Goal: Task Accomplishment & Management: Use online tool/utility

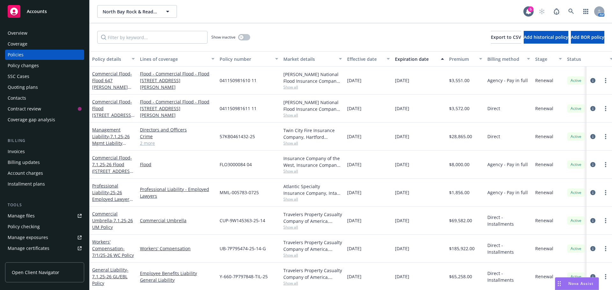
click at [22, 217] on div "Manage files" at bounding box center [21, 216] width 27 height 10
click at [39, 12] on span "Accounts" at bounding box center [37, 11] width 20 height 5
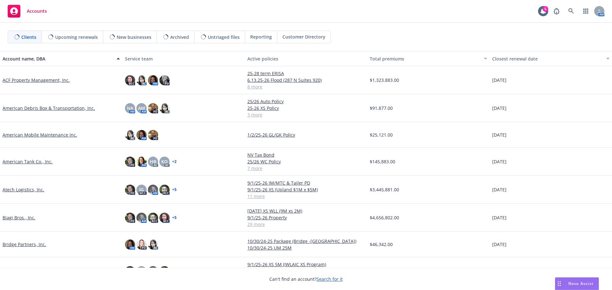
click at [253, 37] on span "Reporting" at bounding box center [261, 36] width 22 height 7
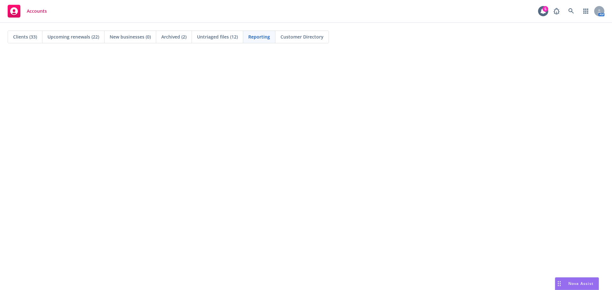
click at [32, 38] on span "Clients (33)" at bounding box center [25, 36] width 24 height 7
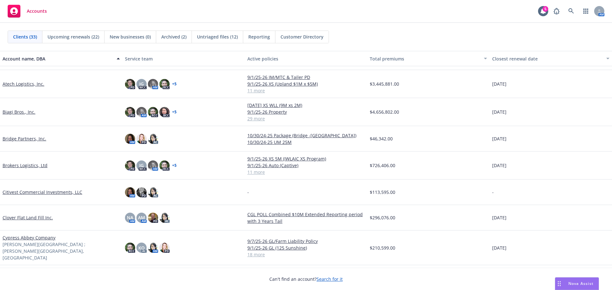
scroll to position [96, 0]
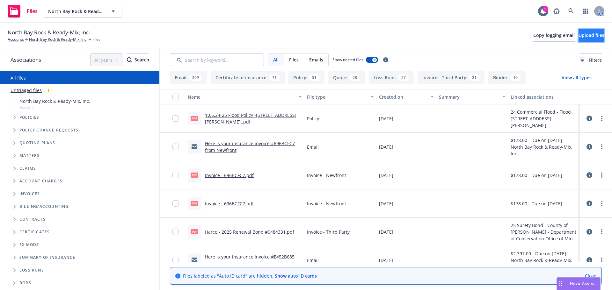
click at [579, 32] on span "Upload files" at bounding box center [591, 35] width 26 height 6
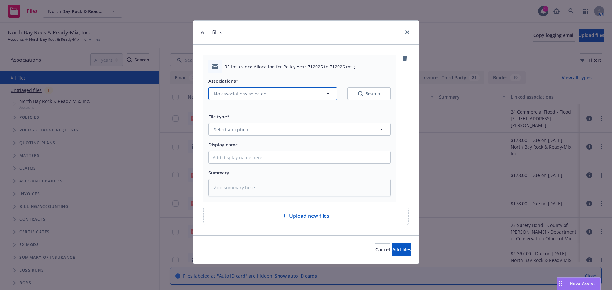
click at [327, 96] on icon "button" at bounding box center [328, 94] width 8 height 8
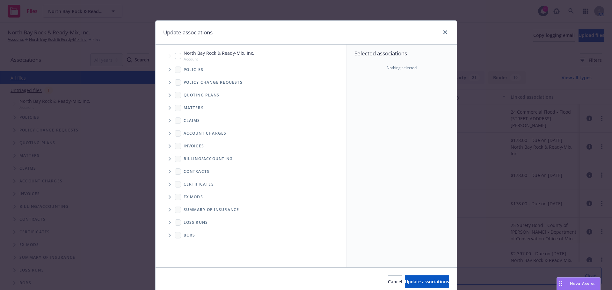
click at [167, 72] on span "Tree Example" at bounding box center [169, 70] width 10 height 10
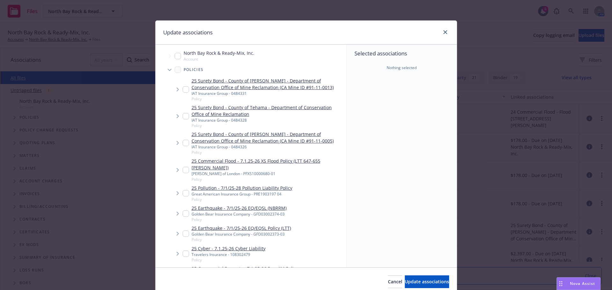
type textarea "x"
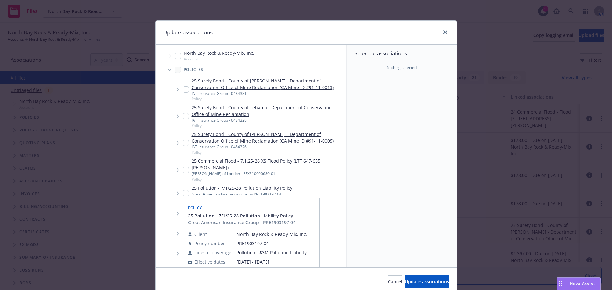
click at [182, 190] on input "Tree Example" at bounding box center [185, 193] width 6 height 6
checkbox input "true"
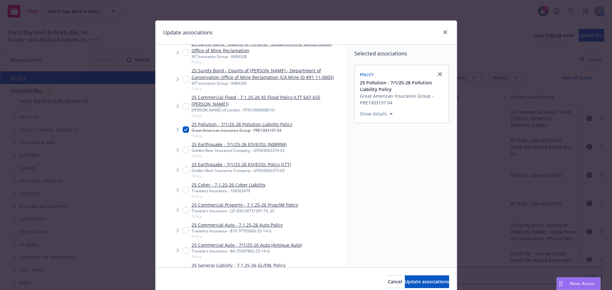
scroll to position [96, 0]
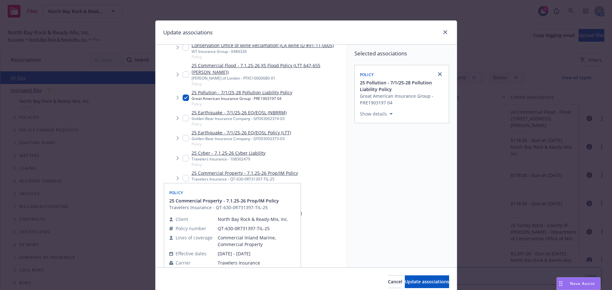
click at [182, 175] on input "Tree Example" at bounding box center [185, 178] width 6 height 6
checkbox input "true"
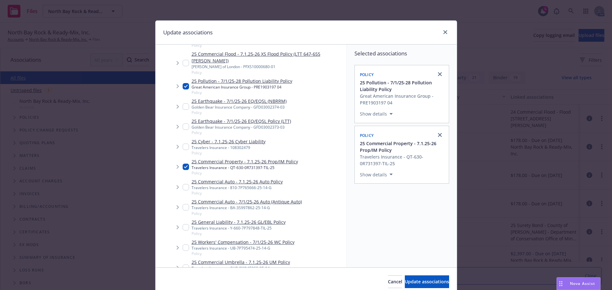
scroll to position [127, 0]
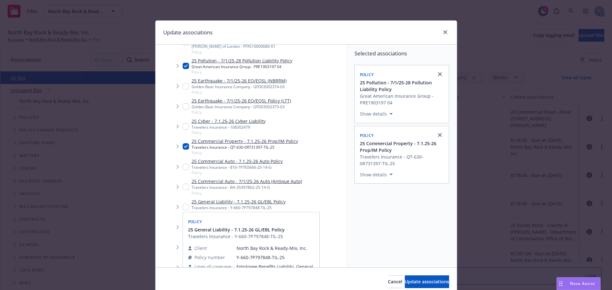
click at [183, 204] on input "Tree Example" at bounding box center [185, 207] width 6 height 6
checkbox input "true"
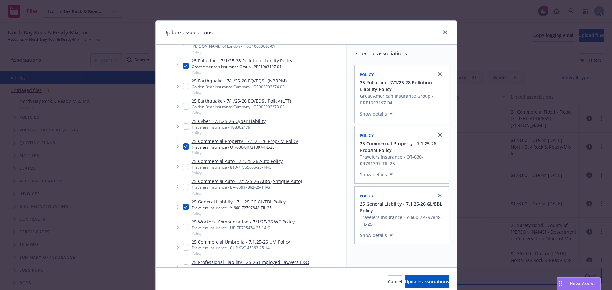
click at [182, 244] on input "Tree Example" at bounding box center [185, 247] width 6 height 6
checkbox input "true"
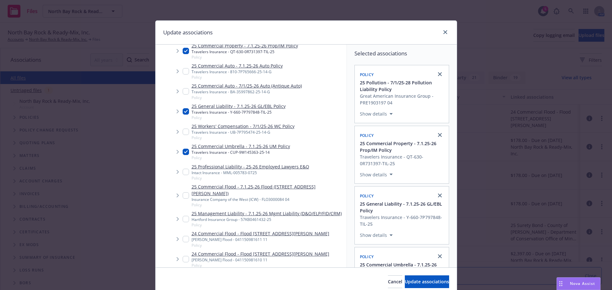
scroll to position [287, 0]
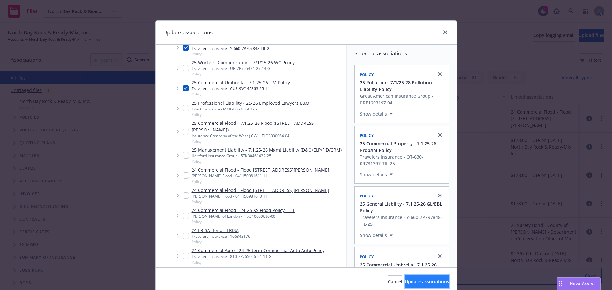
click at [404, 282] on span "Update associations" at bounding box center [426, 282] width 44 height 6
type textarea "x"
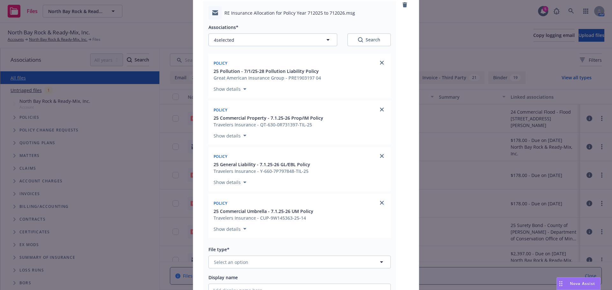
scroll to position [127, 0]
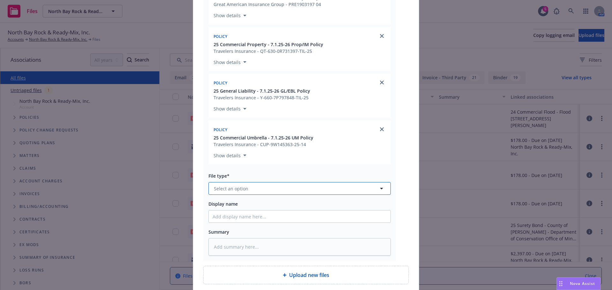
click at [268, 192] on button "Select an option" at bounding box center [299, 188] width 182 height 13
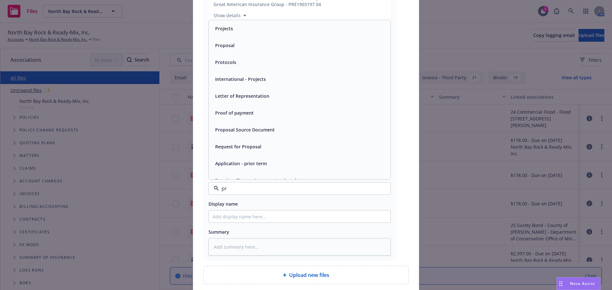
type input "p"
type input "l"
type input "all"
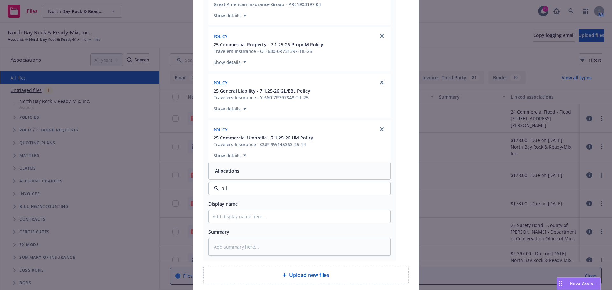
click at [225, 174] on span "Allocations" at bounding box center [227, 171] width 24 height 7
type textarea "x"
click at [238, 218] on input "Display name" at bounding box center [300, 217] width 182 height 12
type input "e"
type textarea "x"
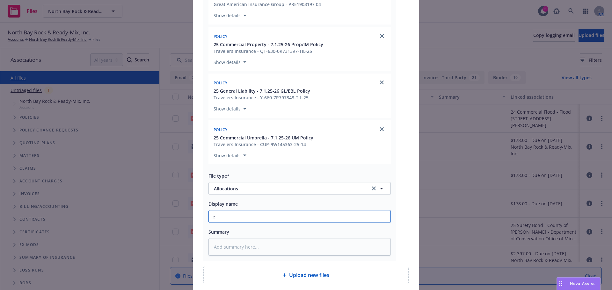
type input "eM"
type textarea "x"
type input "e"
type textarea "x"
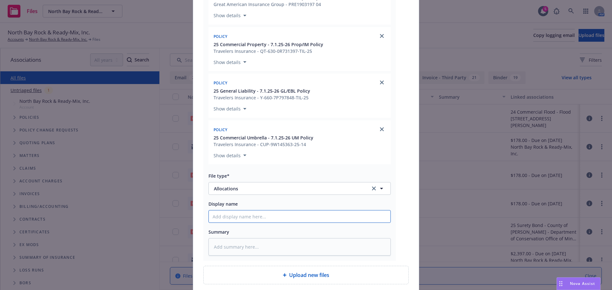
type input "E"
type textarea "x"
type input "EM"
type textarea "x"
type input "EMT"
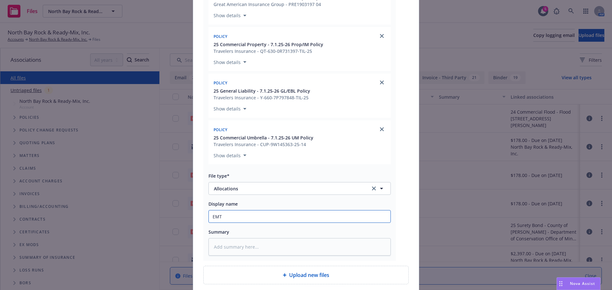
type textarea "x"
type input "EMTI"
type textarea "x"
type input "EMTI"
type textarea "x"
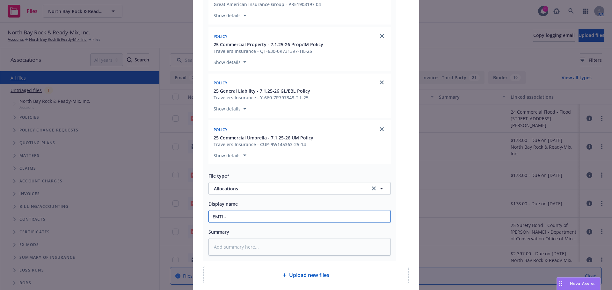
type input "EMTI -"
click at [265, 218] on input "EMTI -" at bounding box center [300, 217] width 182 height 12
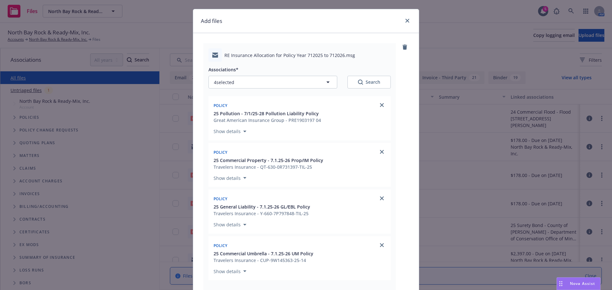
scroll to position [0, 0]
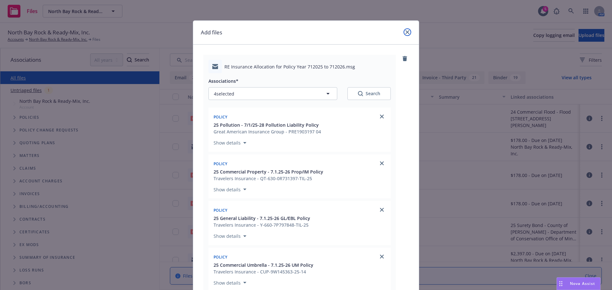
drag, startPoint x: 406, startPoint y: 32, endPoint x: 278, endPoint y: 31, distance: 128.0
click at [406, 32] on icon "close" at bounding box center [407, 32] width 4 height 4
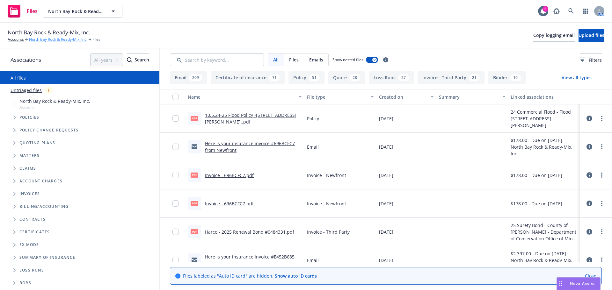
click at [53, 39] on link "North Bay Rock & Ready-Mix, Inc." at bounding box center [58, 40] width 58 height 6
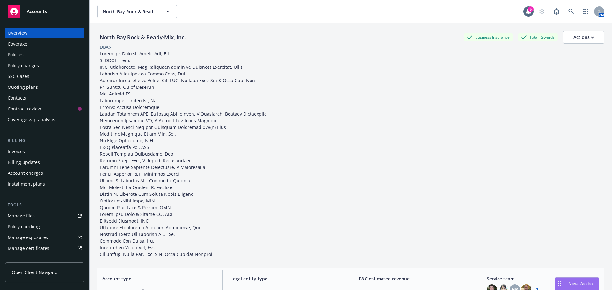
click at [20, 42] on div "Coverage" at bounding box center [18, 44] width 20 height 10
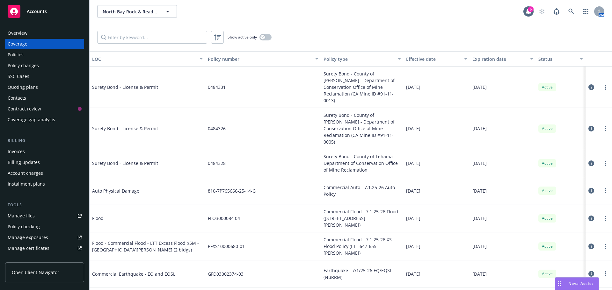
click at [18, 54] on div "Policies" at bounding box center [16, 55] width 16 height 10
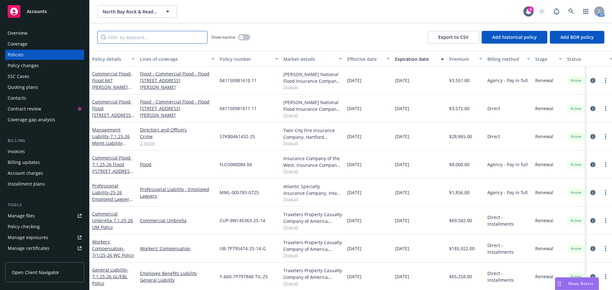
click at [115, 40] on input "Filter by keyword..." at bounding box center [152, 37] width 110 height 13
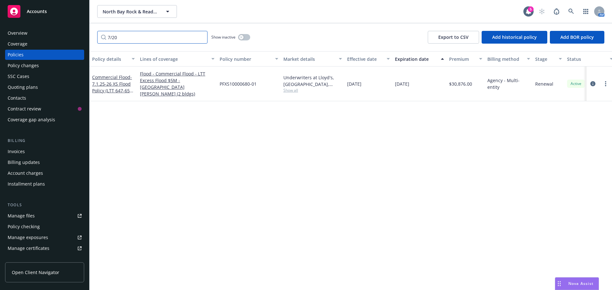
drag, startPoint x: 122, startPoint y: 37, endPoint x: 60, endPoint y: 37, distance: 62.1
click at [60, 37] on div "Accounts Overview Coverage Policies Policy changes SSC Cases Quoting plans Cont…" at bounding box center [306, 145] width 612 height 290
click at [590, 81] on icon "circleInformation" at bounding box center [592, 83] width 5 height 5
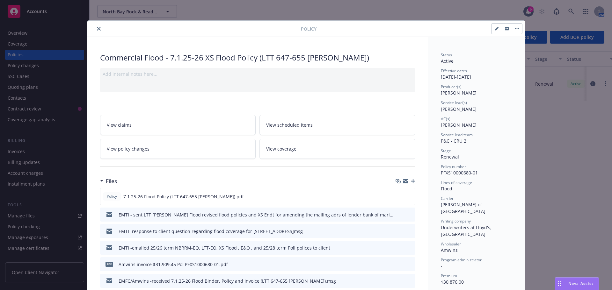
click at [97, 29] on icon "close" at bounding box center [99, 29] width 4 height 4
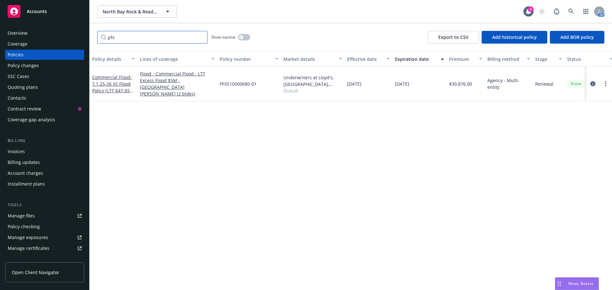
drag, startPoint x: 118, startPoint y: 37, endPoint x: 107, endPoint y: 37, distance: 11.5
click at [107, 37] on input "pfx" at bounding box center [152, 37] width 110 height 13
click at [126, 41] on input "pfx" at bounding box center [152, 37] width 110 height 13
drag, startPoint x: 81, startPoint y: 42, endPoint x: 62, endPoint y: 43, distance: 18.9
click at [80, 42] on div "Accounts Overview Coverage Policies Policy changes SSC Cases Quoting plans Cont…" at bounding box center [306, 145] width 612 height 290
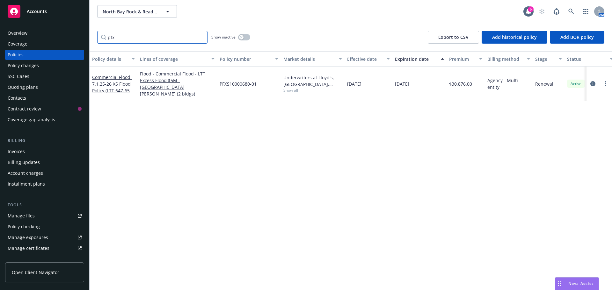
paste input "FLO3000084 04"
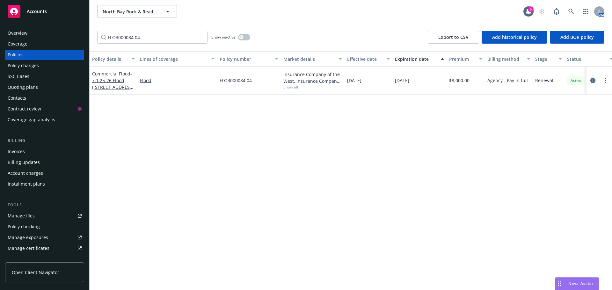
click at [595, 81] on icon "circleInformation" at bounding box center [592, 80] width 5 height 5
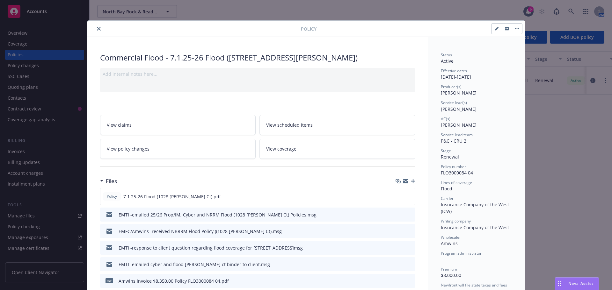
click at [412, 182] on icon "button" at bounding box center [413, 181] width 4 height 4
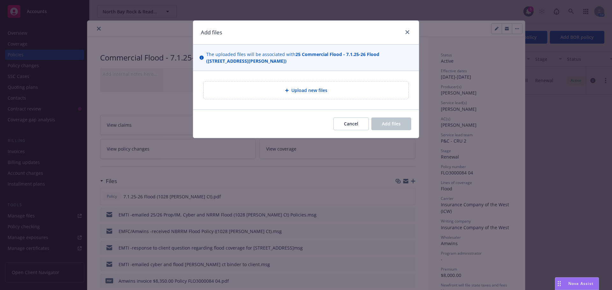
click at [313, 87] on span "Upload new files" at bounding box center [309, 90] width 36 height 7
click at [133, 197] on div "Add files The uploaded files will be associated with 25 Commercial Flood - 7.1.…" at bounding box center [306, 145] width 612 height 290
click at [402, 33] on div at bounding box center [406, 32] width 10 height 8
click at [406, 32] on icon "close" at bounding box center [407, 32] width 4 height 4
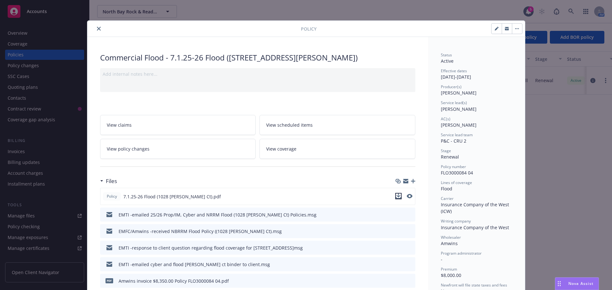
click at [396, 197] on icon "download file" at bounding box center [398, 196] width 5 height 5
click at [98, 27] on button "close" at bounding box center [99, 29] width 8 height 8
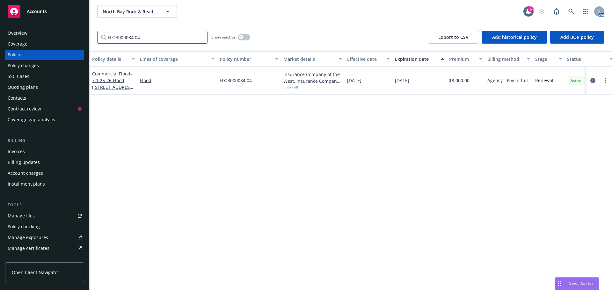
drag, startPoint x: 109, startPoint y: 40, endPoint x: 96, endPoint y: 40, distance: 13.7
click at [96, 40] on div "FLO3000084 04 Show inactive Export to CSV Add historical policy Add BOR policy" at bounding box center [350, 37] width 522 height 28
click at [590, 80] on icon "circleInformation" at bounding box center [592, 80] width 5 height 5
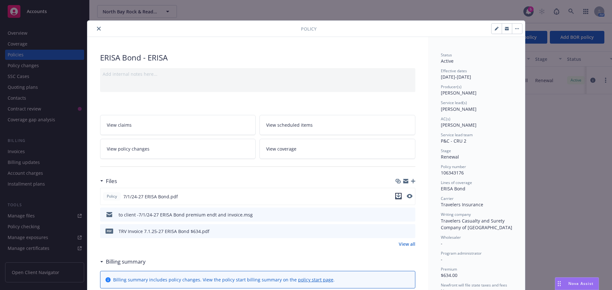
click at [397, 197] on icon "download file" at bounding box center [398, 196] width 5 height 5
click at [97, 28] on icon "close" at bounding box center [99, 29] width 4 height 4
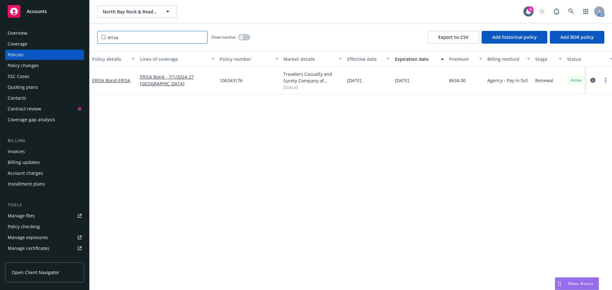
drag, startPoint x: 132, startPoint y: 36, endPoint x: 58, endPoint y: 30, distance: 74.1
click at [58, 30] on div "Accounts Overview Coverage Policies Policy changes SSC Cases Quoting plans Cont…" at bounding box center [306, 145] width 612 height 290
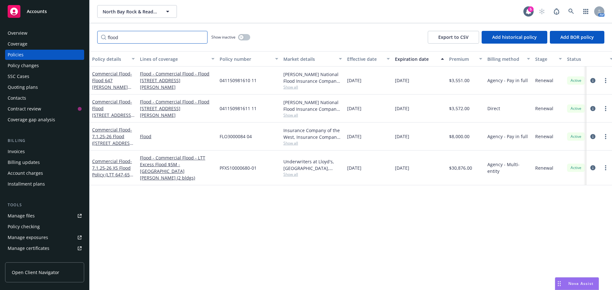
type input "flood"
click at [591, 110] on icon "circleInformation" at bounding box center [592, 108] width 5 height 5
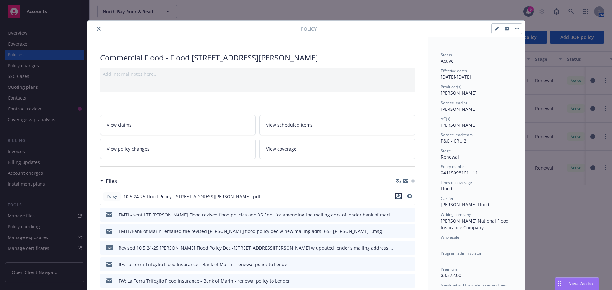
click at [397, 197] on icon "download file" at bounding box center [398, 196] width 5 height 5
click at [97, 29] on icon "close" at bounding box center [99, 29] width 4 height 4
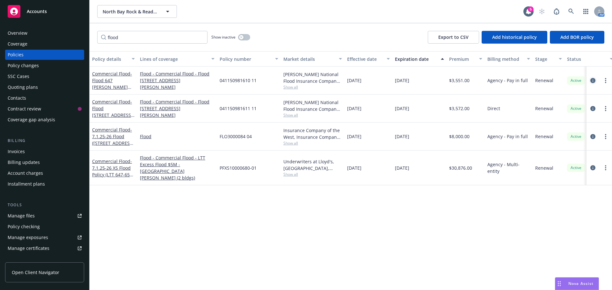
click at [592, 81] on icon "circleInformation" at bounding box center [592, 80] width 5 height 5
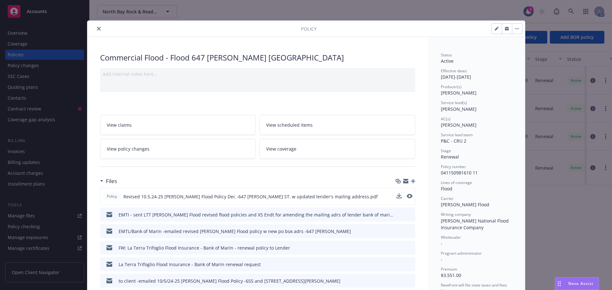
click at [393, 196] on div "Policy Revised 10.5.24-25 Wright Flood Policy Dec -647 IRWIN ST. w updated lend…" at bounding box center [257, 196] width 315 height 17
click at [397, 198] on icon "download file" at bounding box center [398, 196] width 5 height 5
click at [98, 29] on button "close" at bounding box center [99, 29] width 8 height 8
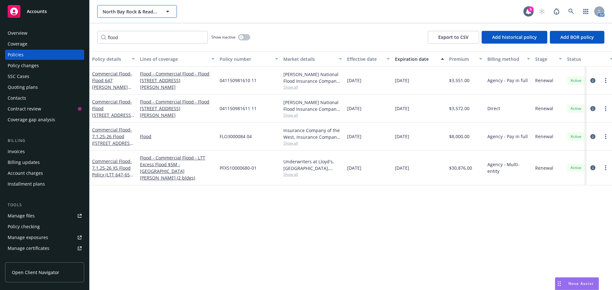
click at [110, 12] on span "North Bay Rock & Ready-Mix, Inc." at bounding box center [130, 11] width 55 height 7
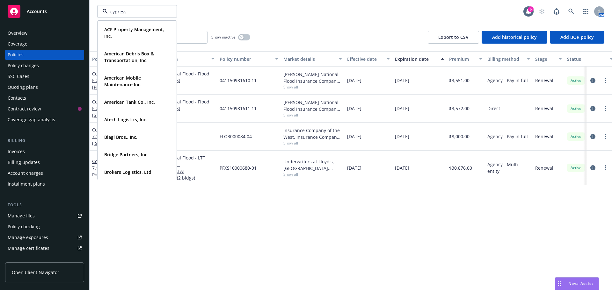
type input "cypress"
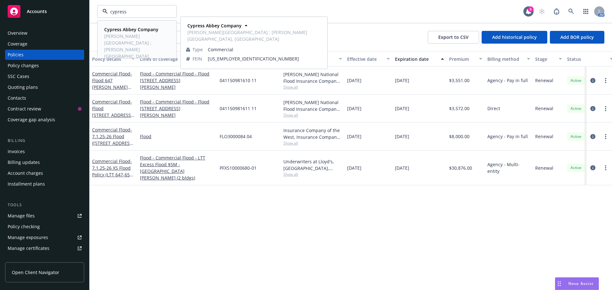
click at [125, 32] on strong "Cypress Abbey Company" at bounding box center [131, 29] width 54 height 6
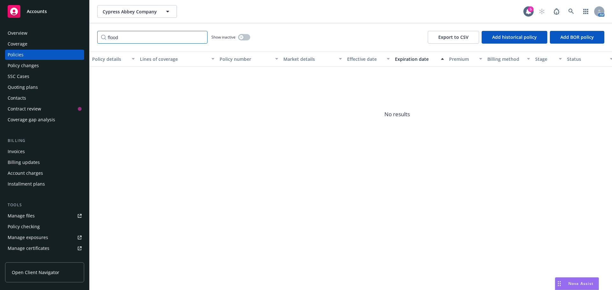
drag, startPoint x: 125, startPoint y: 39, endPoint x: 99, endPoint y: 39, distance: 26.4
click at [99, 39] on input "flood" at bounding box center [152, 37] width 110 height 13
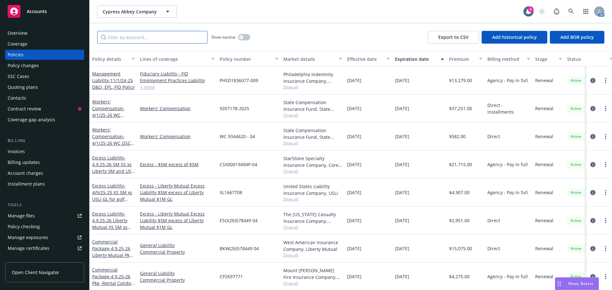
click at [161, 38] on input "Filter by keyword..." at bounding box center [152, 37] width 110 height 13
paste input "NN1880382"
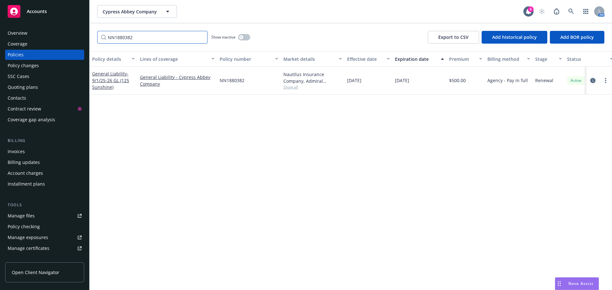
type input "NN1880382"
click at [593, 83] on link "circleInformation" at bounding box center [593, 81] width 8 height 8
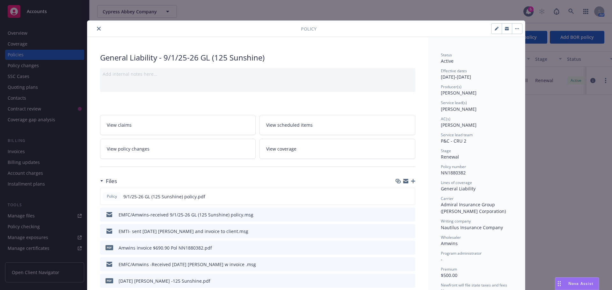
click at [397, 231] on icon "download file" at bounding box center [398, 230] width 4 height 4
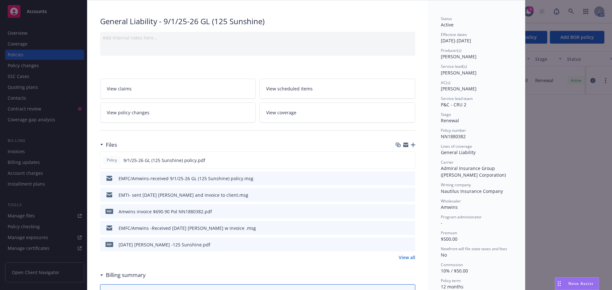
scroll to position [32, 0]
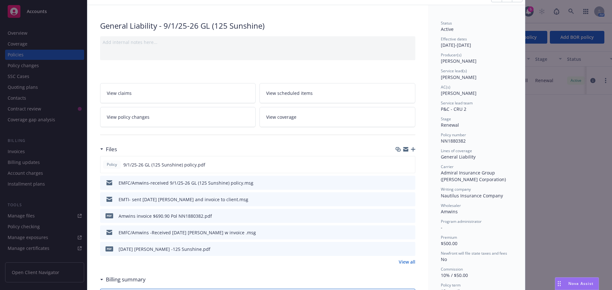
click at [411, 148] on icon "button" at bounding box center [413, 149] width 4 height 4
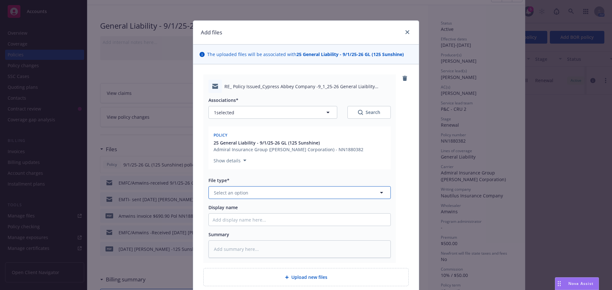
drag, startPoint x: 240, startPoint y: 193, endPoint x: 241, endPoint y: 189, distance: 4.6
click at [240, 193] on span "Select an option" at bounding box center [231, 193] width 34 height 7
type input "pol"
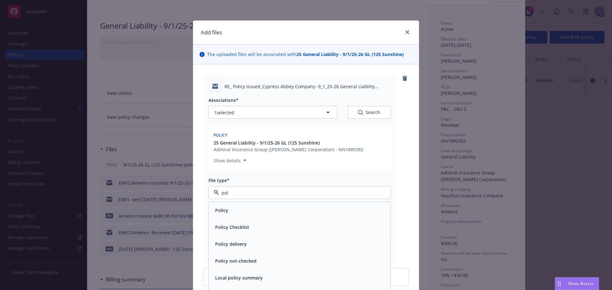
click at [235, 247] on span "Policy delivery" at bounding box center [231, 244] width 32 height 7
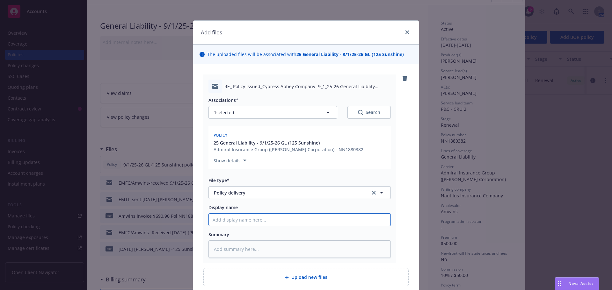
click at [217, 221] on input "Display name" at bounding box center [300, 220] width 182 height 12
type textarea "x"
type input "E"
type textarea "x"
type input "EM"
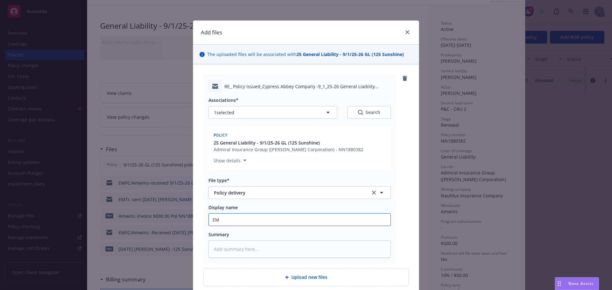
type textarea "x"
type input "EMT"
type textarea "x"
type input "EMTI"
type textarea "x"
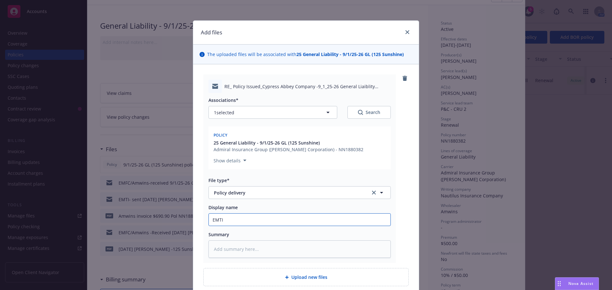
type input "EMTI"
type textarea "x"
type input "EMTI -"
type textarea "x"
type input "EMTI -e"
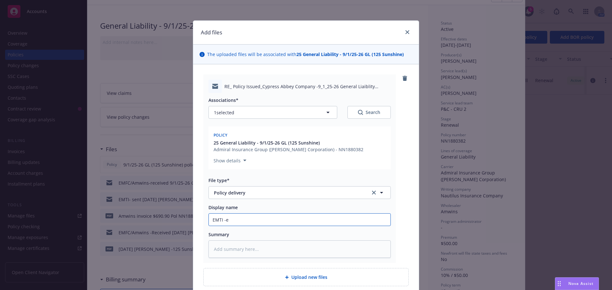
type textarea "x"
type input "EMTI -em"
type textarea "x"
type input "EMTI -ema"
type textarea "x"
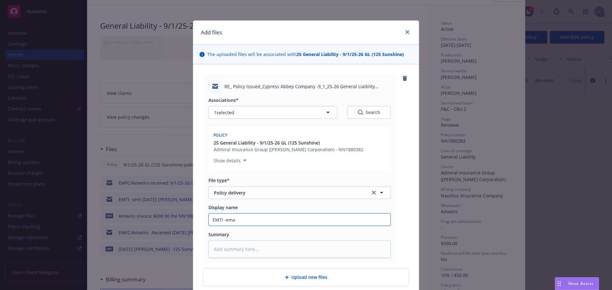
type input "EMTI -emai"
type textarea "x"
type input "EMTI -email"
type textarea "x"
type input "EMTI -emaile"
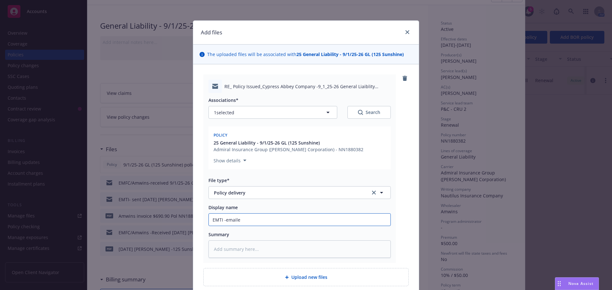
type textarea "x"
type input "EMTI -emailed"
type textarea "x"
type input "EMTI -emailed"
type textarea "x"
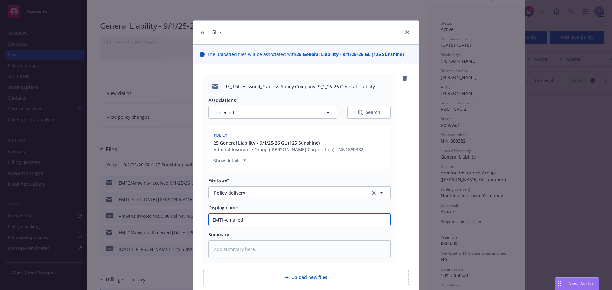
type input "EMTI -emailed 2"
type textarea "x"
type input "EMTI -emailed 25"
type textarea "x"
type input "EMTI -emailed 25-"
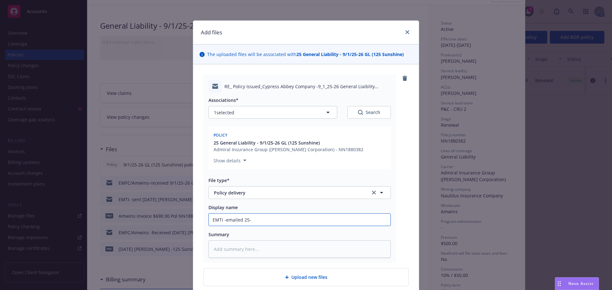
type textarea "x"
type input "EMTI -emailed 25-2"
type textarea "x"
type input "EMTI -emailed 25-26"
type textarea "x"
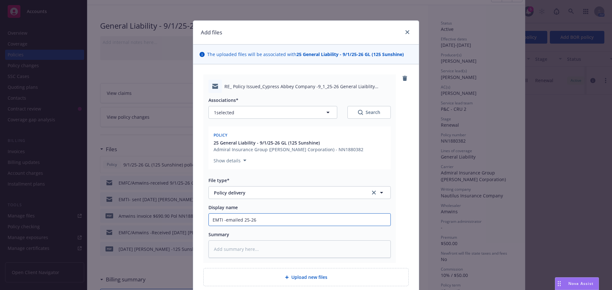
type input "EMTI -emailed 25-26"
type textarea "x"
type input "EMTI -emailed 25-26 G"
type textarea "x"
type input "EMTI -emailed 25-26 GL"
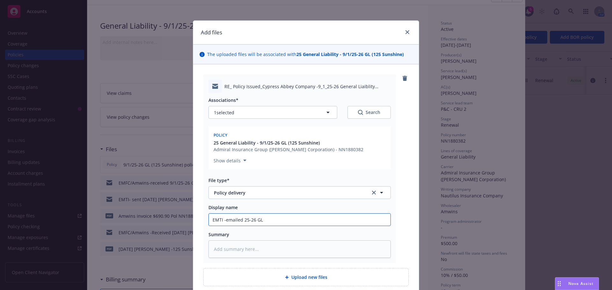
type textarea "x"
type input "EMTI -emailed 25-26 GL"
type textarea "x"
type input "EMTI -emailed 25-26 GL ("
type textarea "x"
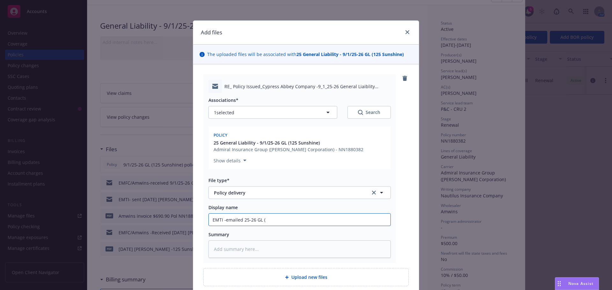
type input "EMTI -emailed 25-26 GL (1"
type textarea "x"
type input "EMTI -emailed 25-26 GL (12"
type textarea "x"
type input "EMTI -emailed 25-26 GL (125"
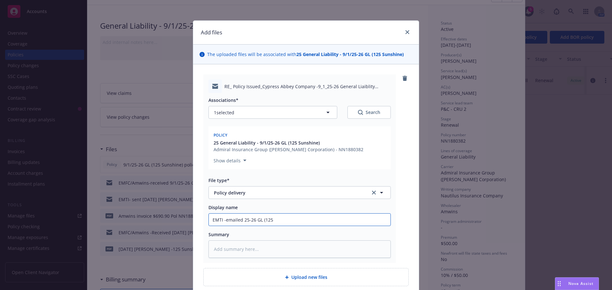
type textarea "x"
type input "EMTI -emailed 25-26 GL (125"
type textarea "x"
type input "EMTI -emailed 25-26 GL (125 S"
type textarea "x"
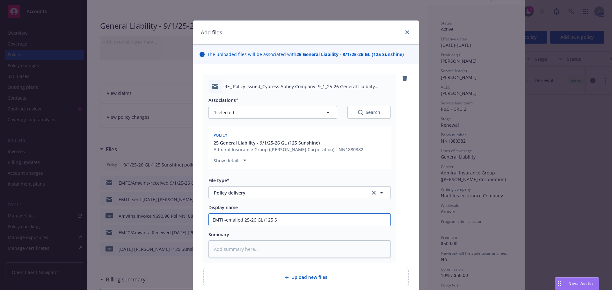
type input "EMTI -emailed 25-26 GL (125 Su"
type textarea "x"
type input "EMTI -emailed 25-26 GL (125 Sun"
type textarea "x"
type input "EMTI -emailed 25-26 GL (125 Sune"
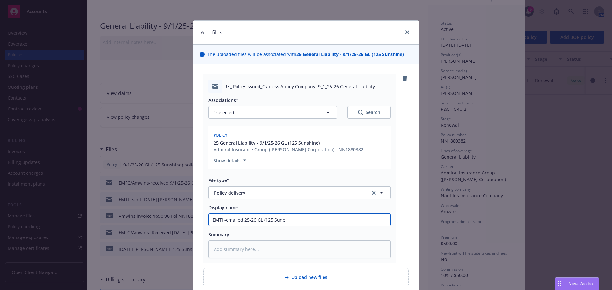
type textarea "x"
type input "EMTI -emailed 25-26 GL (125 Suneh"
type textarea "x"
type input "EMTI -emailed 25-26 GL (125 Sunehs"
type textarea "x"
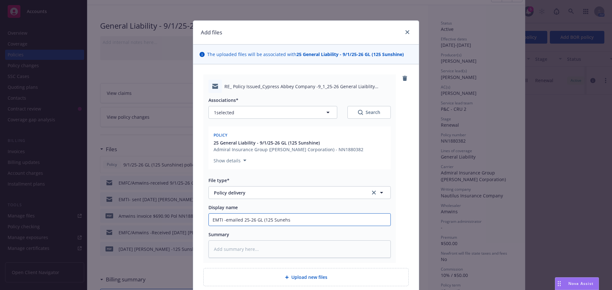
type input "EMTI -emailed 25-26 GL (125 Suneh"
type textarea "x"
type input "EMTI -emailed 25-26 GL (125 Sune"
type textarea "x"
type input "EMTI -emailed 25-26 GL (125 Sun"
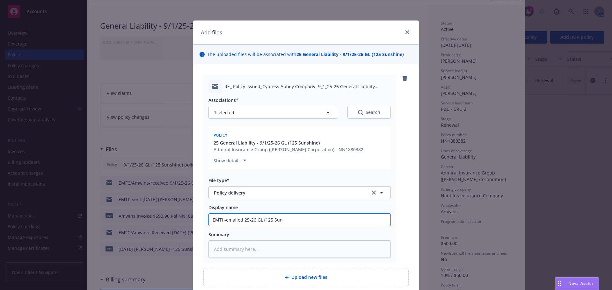
type textarea "x"
type input "EMTI -emailed 25-26 GL (125 Suns"
type textarea "x"
type input "EMTI -emailed 25-26 GL (125 Sunsh"
type textarea "x"
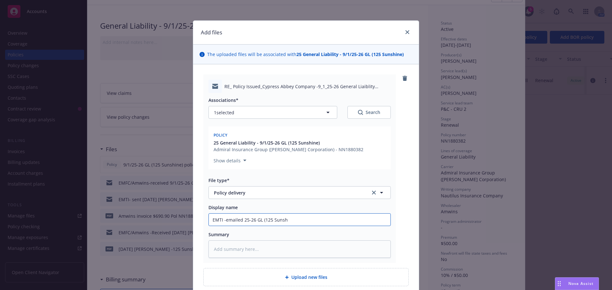
type input "EMTI -emailed 25-26 GL (125 Sunshi"
type textarea "x"
type input "EMTI -emailed 25-26 GL (125 Sunshin"
type textarea "x"
type input "EMTI -emailed 25-26 GL (125 Sunshine"
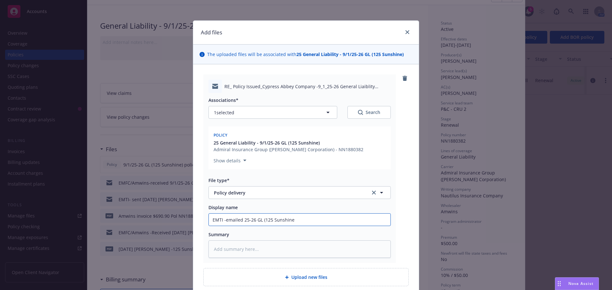
type textarea "x"
type input "EMTI -emailed 25-26 GL (125 Sunshine)"
type textarea "x"
type input "EMTI -emailed 25-26 GL (125 Sunshine)"
type textarea "x"
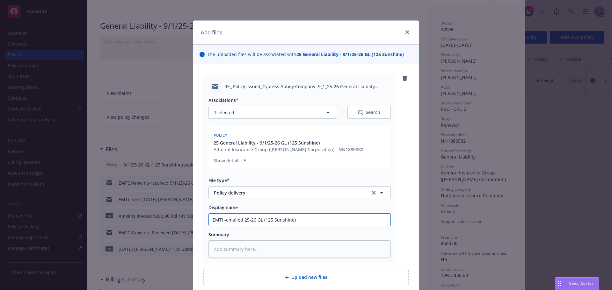
type input "EMTI -emailed 25-26 GL (125 Sunshine) t"
type textarea "x"
type input "EMTI -emailed 25-26 GL (125 Sunshine) to"
type textarea "x"
type input "EMTI -emailed 25-26 GL (125 Sunshine) to"
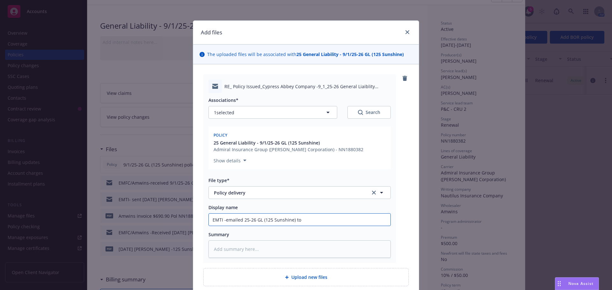
type textarea "x"
type input "EMTI -emailed 25-26 GL (125 Sunshine) to c"
type textarea "x"
type input "EMTI -emailed 25-26 GL (125 Sunshine) to cl"
type textarea "x"
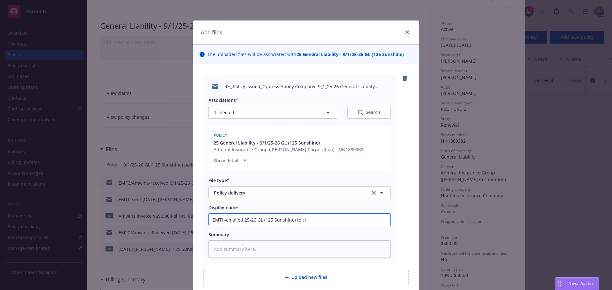
type input "EMTI -emailed 25-26 GL (125 Sunshine) to cli"
type textarea "x"
type input "EMTI -emailed 25-26 GL (125 Sunshine) to clie"
type textarea "x"
type input "EMTI -emailed 25-26 GL (125 Sunshine) to clien"
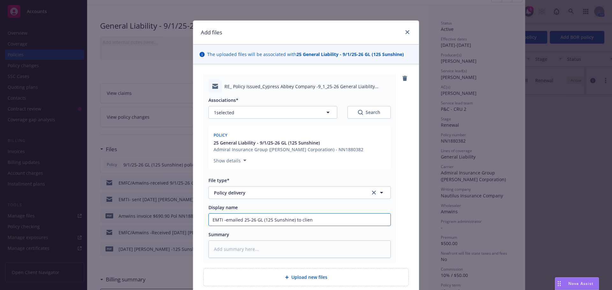
type textarea "x"
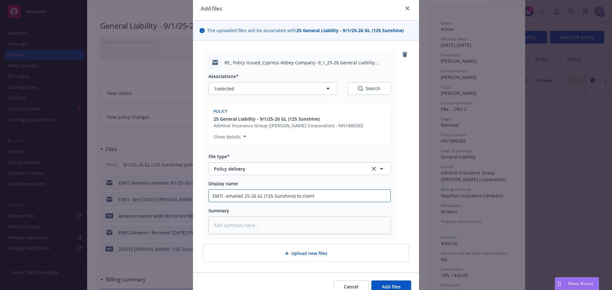
scroll to position [55, 0]
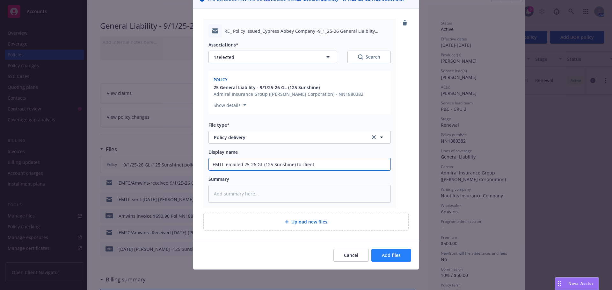
type input "EMTI -emailed 25-26 GL (125 Sunshine) to client"
click at [377, 255] on button "Add files" at bounding box center [391, 255] width 40 height 13
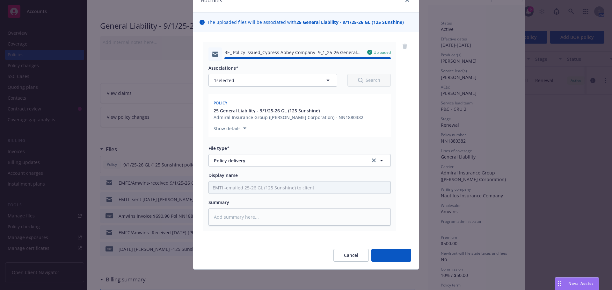
type textarea "x"
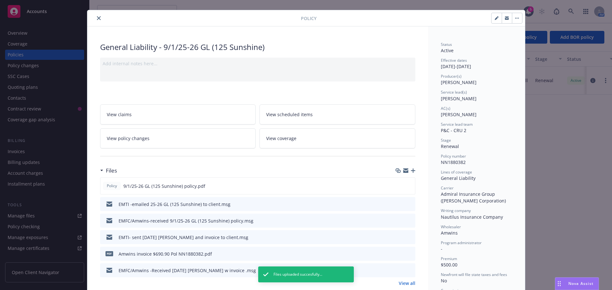
scroll to position [0, 0]
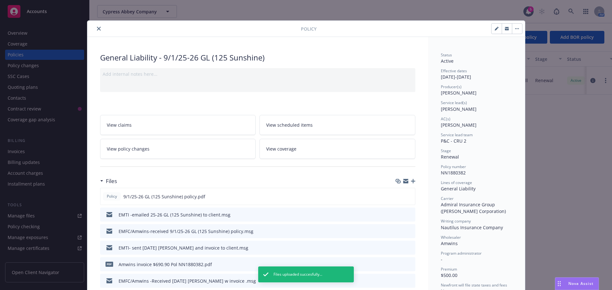
click at [97, 28] on icon "close" at bounding box center [99, 29] width 4 height 4
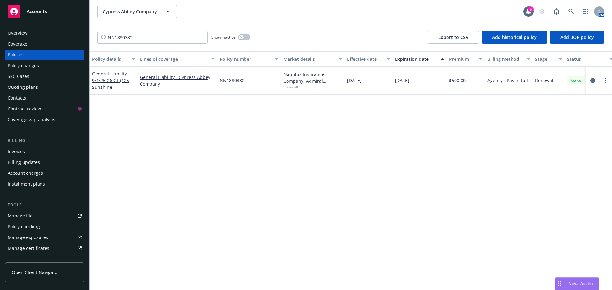
click at [31, 85] on div "Quoting plans" at bounding box center [23, 87] width 30 height 10
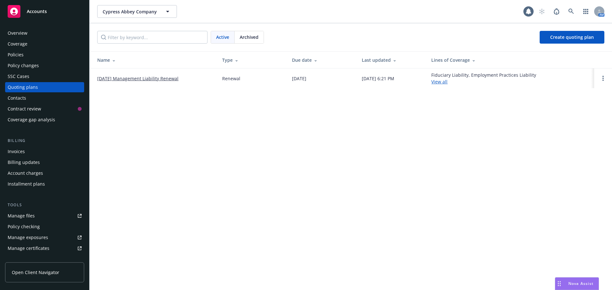
click at [241, 37] on span "Archived" at bounding box center [249, 37] width 19 height 7
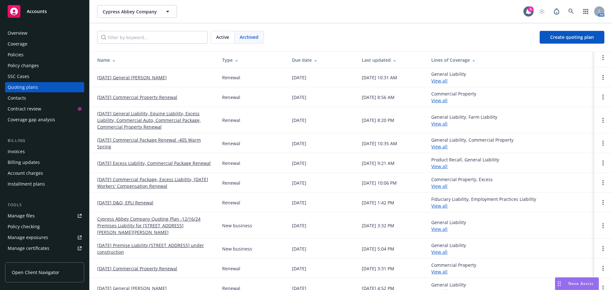
scroll to position [32, 0]
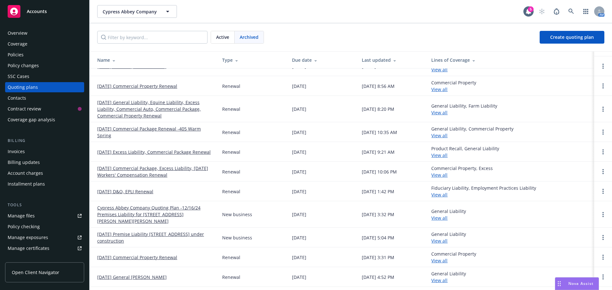
click at [137, 193] on link "11/01/24 D&O, EPLI Renewal" at bounding box center [125, 191] width 56 height 7
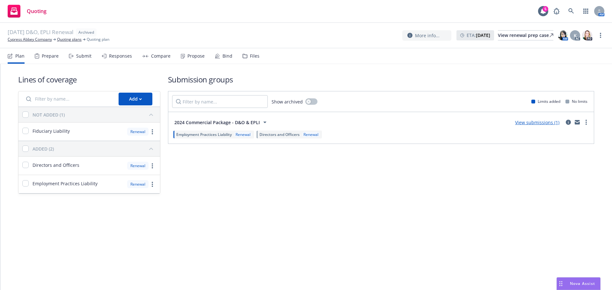
click at [245, 55] on div "Files" at bounding box center [250, 55] width 17 height 15
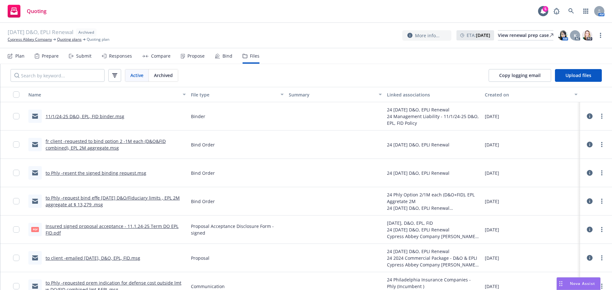
click at [98, 199] on link "to Phly -request bind effe 11/1/24 D&O/Fiduciary limits , EPL 2M aggregate at $…" at bounding box center [113, 201] width 134 height 13
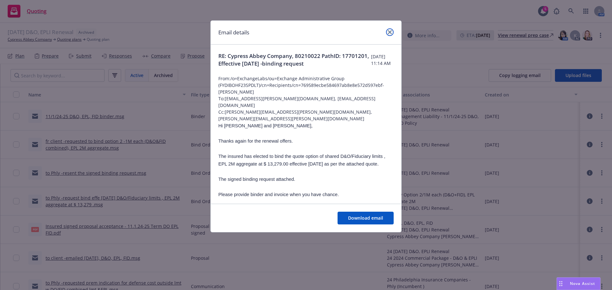
click at [391, 34] on link "close" at bounding box center [390, 32] width 8 height 8
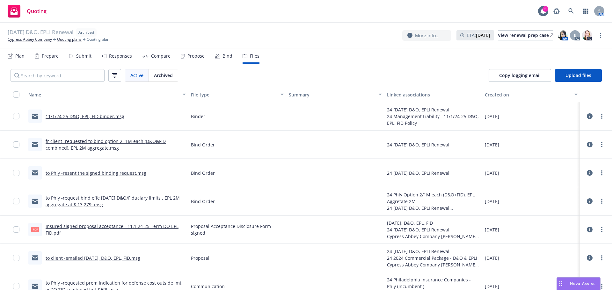
click at [94, 143] on link "fr client -requested to bind option 2 -1M each (D&O&FID combined), EPL 2M aggre…" at bounding box center [106, 144] width 120 height 13
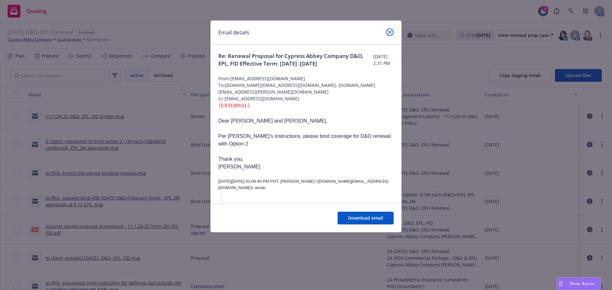
click at [389, 33] on icon "close" at bounding box center [390, 32] width 4 height 4
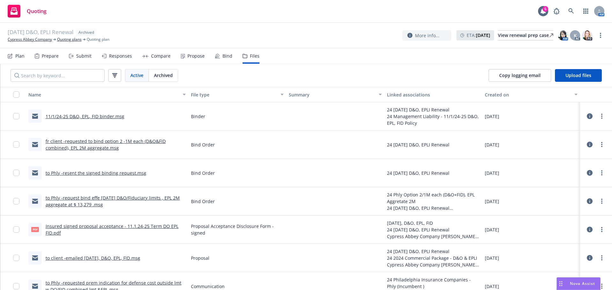
click at [95, 198] on link "to Phly -request bind effe 11/1/24 D&O/Fiduciary limits , EPL 2M aggregate at $…" at bounding box center [113, 201] width 134 height 13
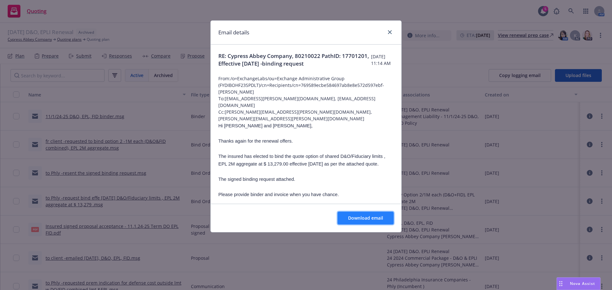
click at [350, 217] on span "Download email" at bounding box center [365, 218] width 35 height 6
click at [390, 32] on icon "close" at bounding box center [390, 32] width 4 height 4
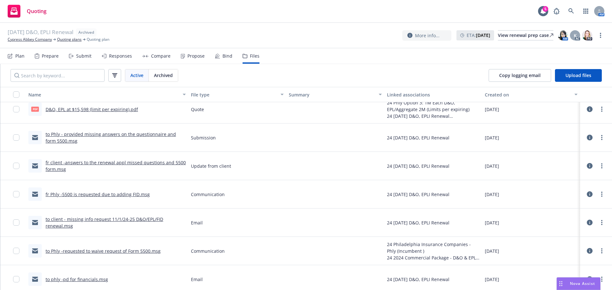
scroll to position [350, 0]
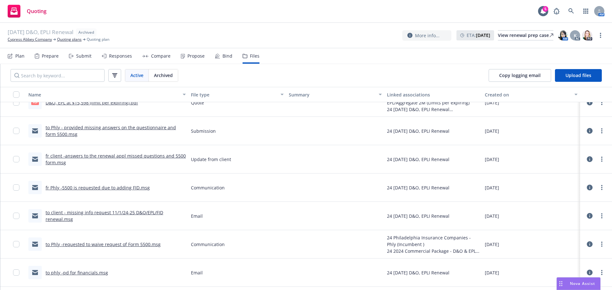
click at [121, 156] on link "fr client -answers to the renewal appl missed questions and 5500 form.msg" at bounding box center [116, 159] width 140 height 13
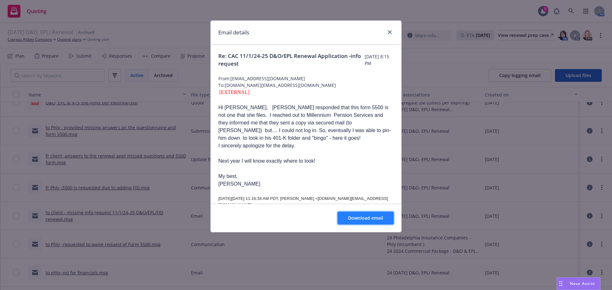
click at [354, 216] on span "Download email" at bounding box center [365, 218] width 35 height 6
click at [390, 30] on icon "close" at bounding box center [390, 32] width 4 height 4
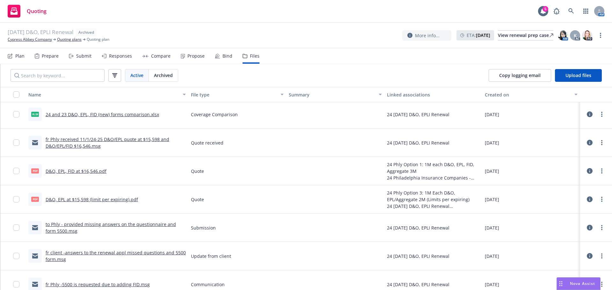
scroll to position [127, 0]
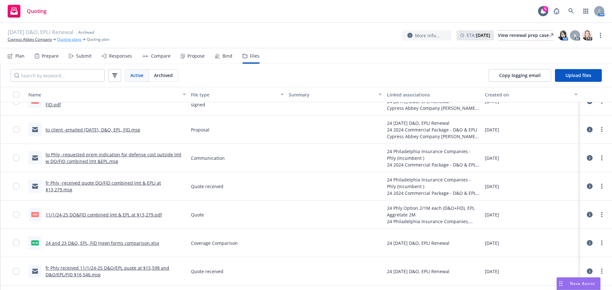
click at [74, 39] on link "Quoting plans" at bounding box center [69, 40] width 25 height 6
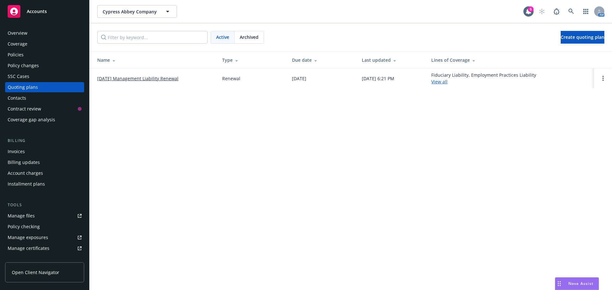
click at [129, 80] on link "[DATE] Management Liability Renewal" at bounding box center [137, 78] width 81 height 7
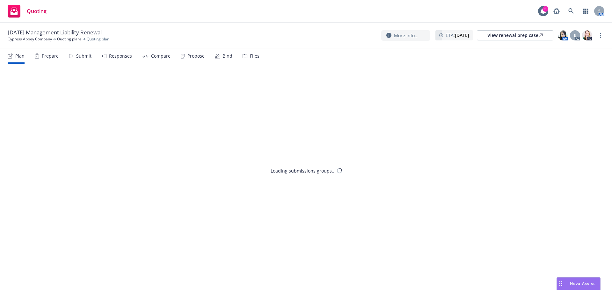
click at [254, 58] on div "Files" at bounding box center [255, 56] width 10 height 5
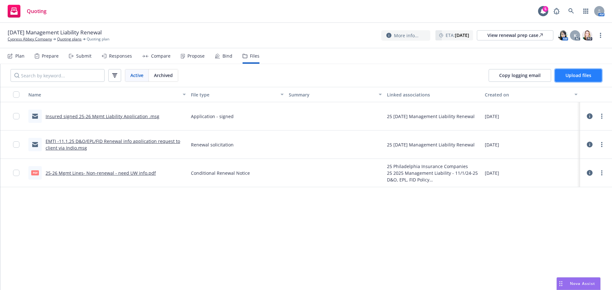
click at [569, 78] on span "Upload files" at bounding box center [578, 75] width 26 height 6
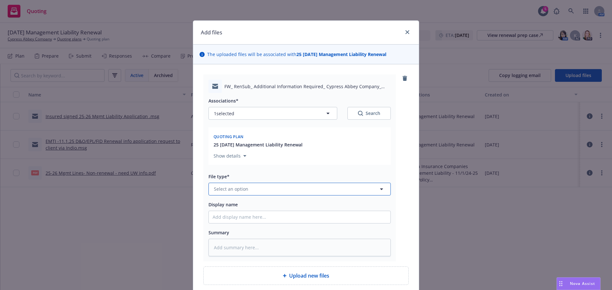
click at [246, 191] on button "Select an option" at bounding box center [299, 189] width 182 height 13
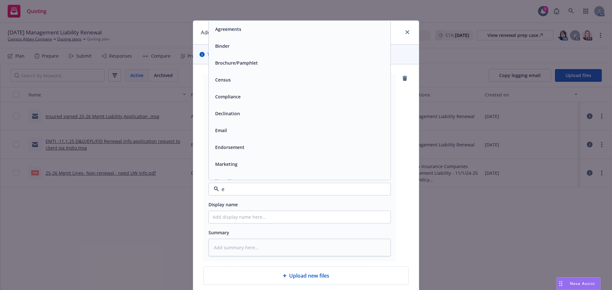
type input "ej"
type textarea "x"
type input "ema"
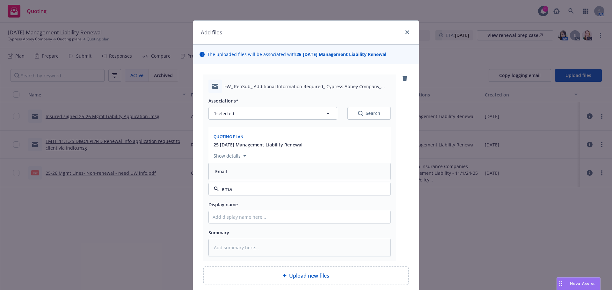
drag, startPoint x: 237, startPoint y: 170, endPoint x: 222, endPoint y: 206, distance: 38.7
click at [237, 171] on div "Email" at bounding box center [299, 171] width 174 height 9
click at [225, 218] on input "Display name" at bounding box center [300, 217] width 182 height 12
type textarea "x"
type input "E"
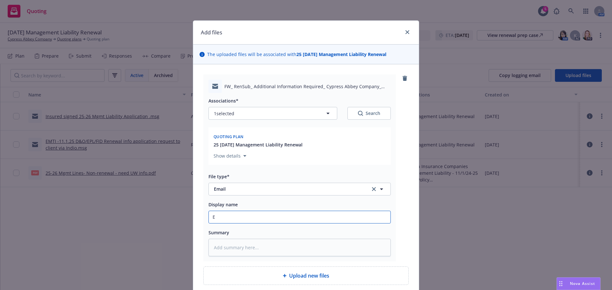
type textarea "x"
type input "EM"
type textarea "x"
type input "EMF"
type textarea "x"
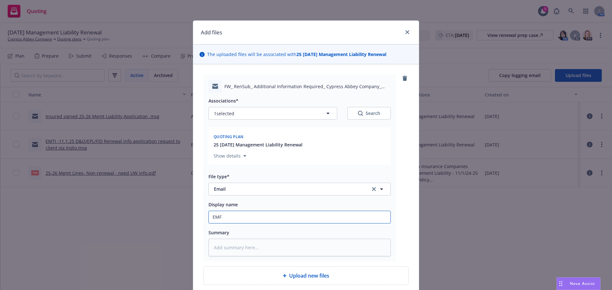
type input "EMFC"
type textarea "x"
type input "EMFC/"
type textarea "x"
type input "EMFC/P"
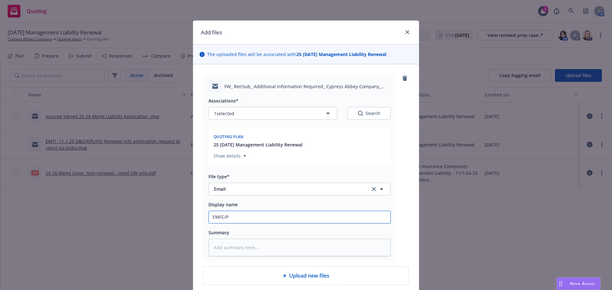
type textarea "x"
type input "EMFC/Ph"
type textarea "x"
type input "EMFC/Phl"
type textarea "x"
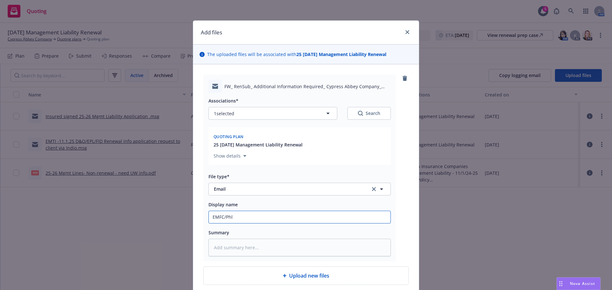
type input "EMFC/Phly"
type textarea "x"
type input "EMFC/Phly&"
type textarea "x"
type input "EMFC/Phly&T"
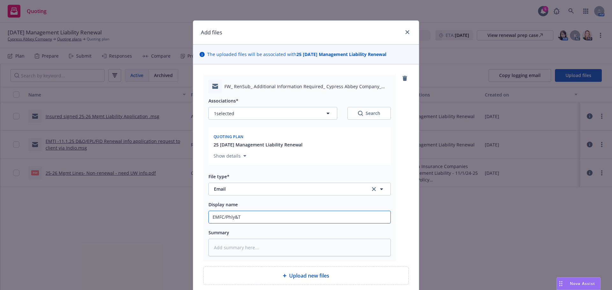
type textarea "x"
type input "EMFC/Phly&TC"
type textarea "x"
type input "EMFC/Phly&T"
type textarea "x"
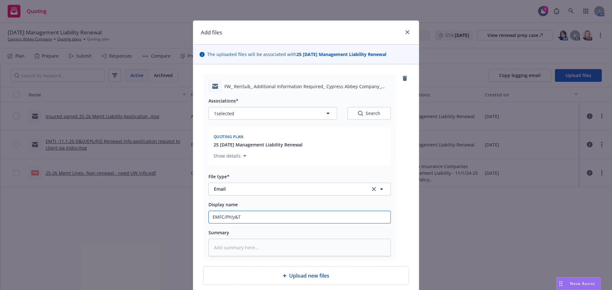
type input "EMFC/Phly&TI"
type textarea "x"
type input "EMFC/Phly&TI"
type textarea "x"
type input "EMFC/Phly&TI -"
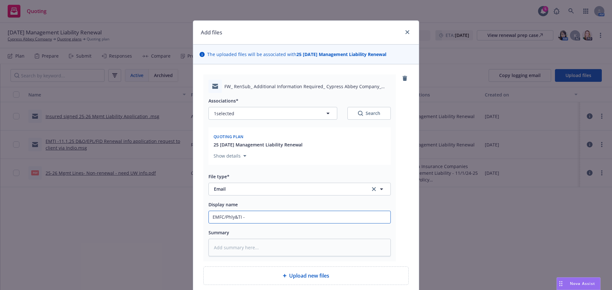
type textarea "x"
type input "EMFC/Phly&TI -f"
type textarea "x"
type input "EMFC/Phly&TI -"
type textarea "x"
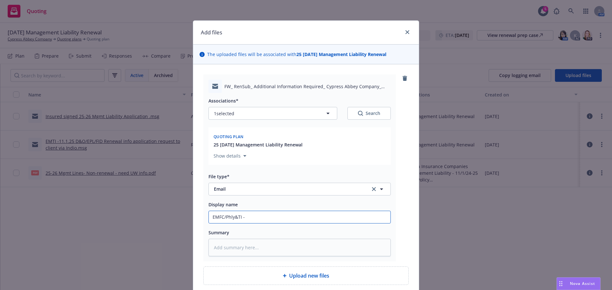
type input "EMFC/Phly&TI -r"
type textarea "x"
type input "EMFC/Phly&TI -re"
type textarea "x"
type input "EMFC/Phly&TI -req"
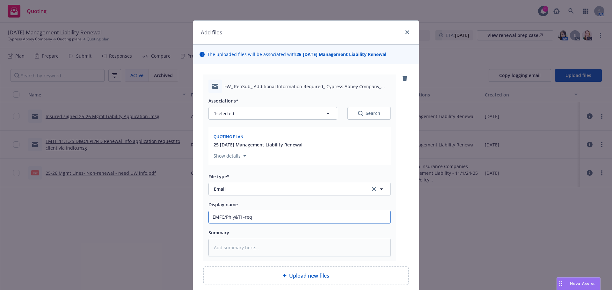
type textarea "x"
type input "EMFC/Phly&TI -reque"
type textarea "x"
type input "EMFC/Phly&TI -reques"
type textarea "x"
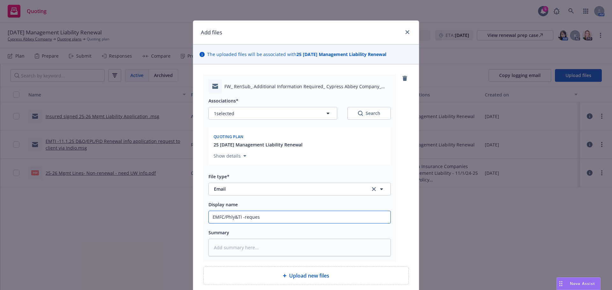
type input "EMFC/Phly&TI -request"
type textarea "x"
type input "EMFC/Phly&TI -request"
type textarea "x"
type input "EMFC/Phly&TI -request o"
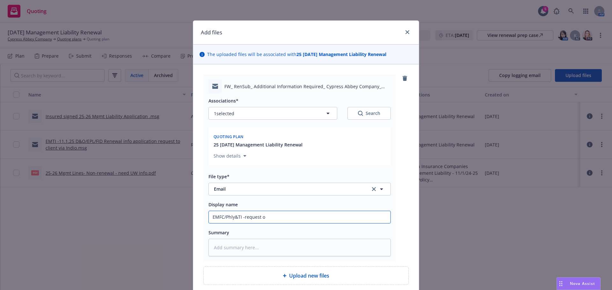
type textarea "x"
type input "EMFC/Phly&TI -request of"
click at [293, 219] on input "EMFC/Phly&TI -request of" at bounding box center [300, 217] width 182 height 12
paste input "Financials and 5500 form"
type textarea "x"
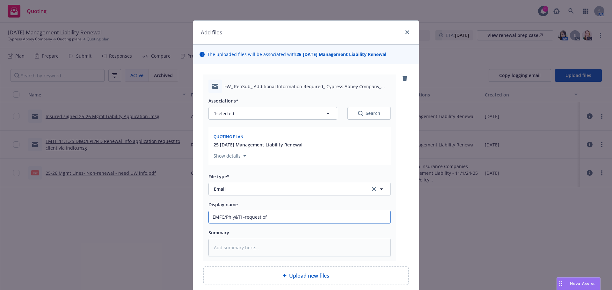
type input "EMFC/Phly&TI -request ofFinancials and 5500 form"
click at [263, 217] on input "EMFC/Phly&TI -request ofFinancials and 5500 form" at bounding box center [300, 217] width 182 height 12
type textarea "x"
type input "EMFC/Phly&TI -request of Financials and 5500 form"
click at [325, 218] on input "EMFC/Phly&TI -request of Financials and 5500 form" at bounding box center [300, 217] width 182 height 12
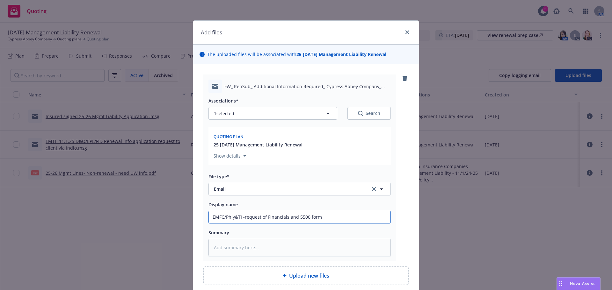
type textarea "x"
type input "EMFC/Phly&TI -request of Financials and 5500 form e"
type textarea "x"
type input "EMFC/Phly&TI -request of Financials and 5500 form er"
type textarea "x"
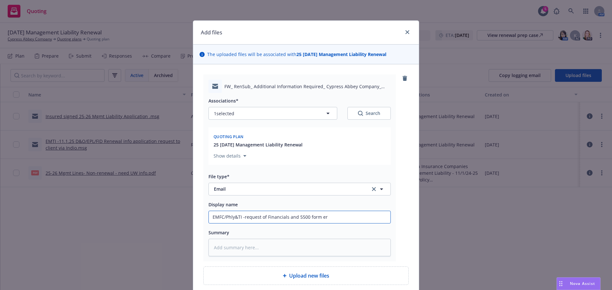
type input "EMFC/Phly&TI -request of Financials and 5500 form erl"
type textarea "x"
type input "EMFC/Phly&TI -request of Financials and 5500 form er"
type textarea "x"
type input "EMFC/Phly&TI -request of Financials and 5500 form e"
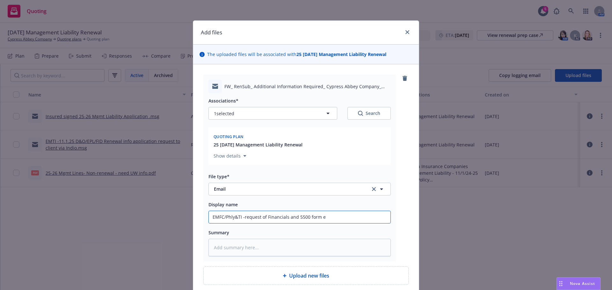
type textarea "x"
type input "EMFC/Phly&TI -request of Financials and 5500 form"
type textarea "x"
type input "EMFC/Phly&TI -request of Financials and 5500 form r"
type textarea "x"
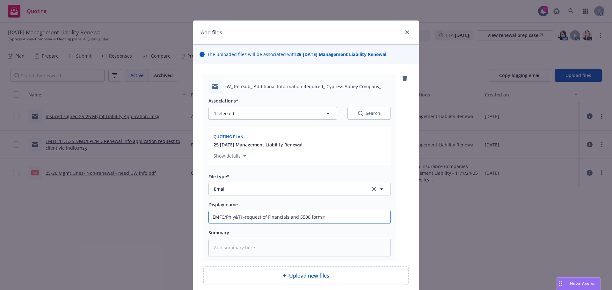
type input "EMFC/Phly&TI -request of Financials and 5500 form re"
type textarea "x"
type input "EMFC/Phly&TI -request of Financials and 5500 form rel"
type textarea "x"
type input "EMFC/Phly&TI -request of Financials and 5500 form rela"
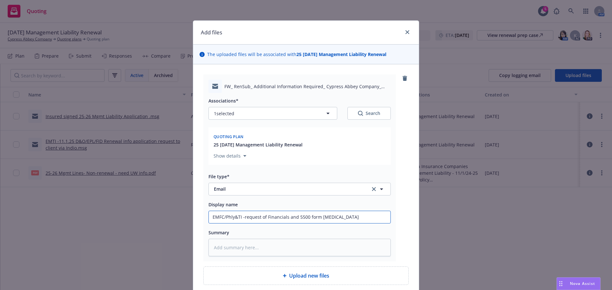
type textarea "x"
type input "EMFC/Phly&TI -request of Financials and 5500 form relate"
type textarea "x"
type input "EMFC/Phly&TI -request of Financials and 5500 form related"
type textarea "x"
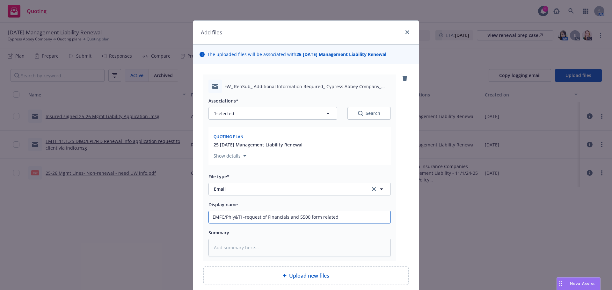
type input "EMFC/Phly&TI -request of Financials and 5500 form related"
type textarea "x"
type input "EMFC/Phly&TI -request of Financials and 5500 form related i"
type textarea "x"
type input "EMFC/Phly&TI -request of Financials and 5500 form related in"
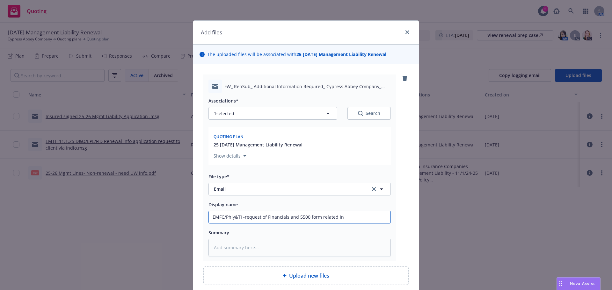
type textarea "x"
type input "EMFC/Phly&TI -request of Financials and 5500 form related inf"
type textarea "x"
type input "EMFC/Phly&TI -request of Financials and 5500 form related info"
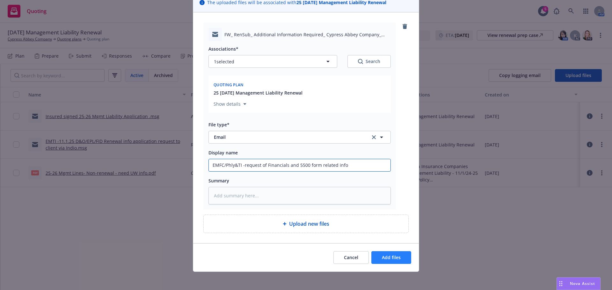
scroll to position [54, 0]
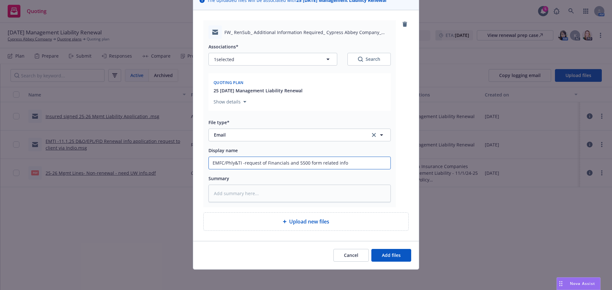
click at [317, 163] on input "EMFC/Phly&TI -request of Financials and 5500 form related info" at bounding box center [300, 163] width 182 height 12
type textarea "x"
type input "EMFC/Phly&TI -request of Financials and 5500 form crelated info"
type textarea "x"
type input "EMFC/Phly&TI -request of Financials and 5500 form corelated info"
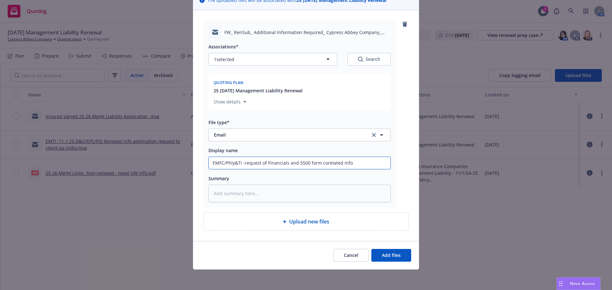
type textarea "x"
type input "EMFC/Phly&TI -request of Financials and 5500 form coprelated info"
type textarea "x"
type input "EMFC/Phly&TI -request of Financials and 5500 form cop related info"
type textarea "x"
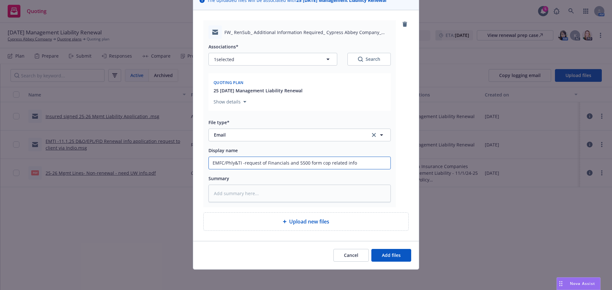
type input "EMFC/Phly&TI -request of Financials and 5500 form cop orelated info"
type textarea "x"
type input "EMFC/Phly&TI -request of Financials and 5500 form cop ofrelated info"
type textarea "x"
type input "EMFC/Phly&TI -request of Financials and 5500 form cop orelated info"
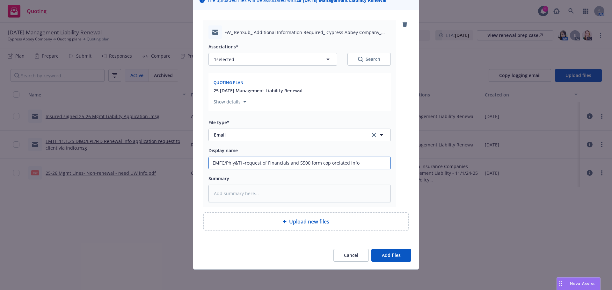
type textarea "x"
type input "EMFC/Phly&TI -request of Financials and 5500 form cop related info"
type textarea "x"
type input "EMFC/Phly&TI -request of Financials and 5500 form coprelated info"
type textarea "x"
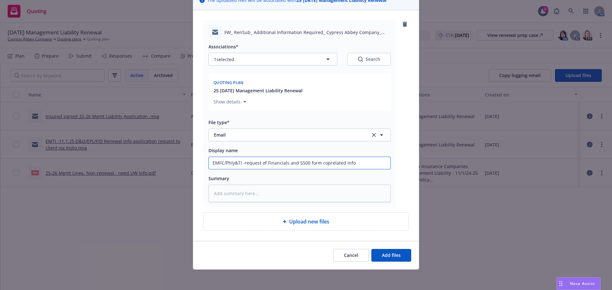
type input "EMFC/Phly&TI -request of Financials and 5500 form copyrelated info"
type textarea "x"
type input "EMFC/Phly&TI -request of Financials and 5500 form copy related info"
type textarea "x"
type input "EMFC/Phly&TI -request of Financials and 5500 form copy orelated info"
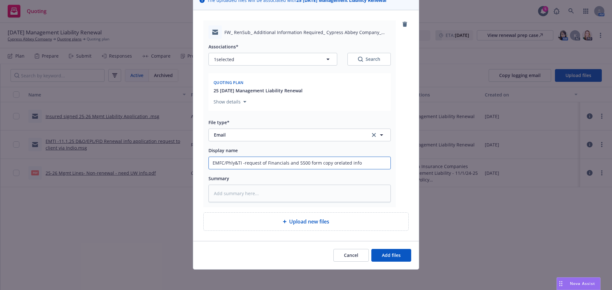
type textarea "x"
type input "EMFC/Phly&TI -request of Financials and 5500 form copy orrelated info"
type textarea "x"
type input "EMFC/Phly&TI -request of Financials and 5500 form copy or related info"
click at [396, 257] on span "Add files" at bounding box center [391, 255] width 19 height 6
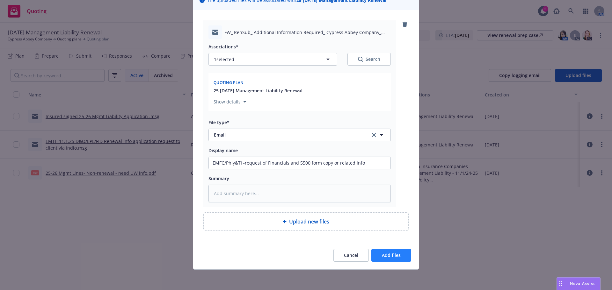
scroll to position [31, 0]
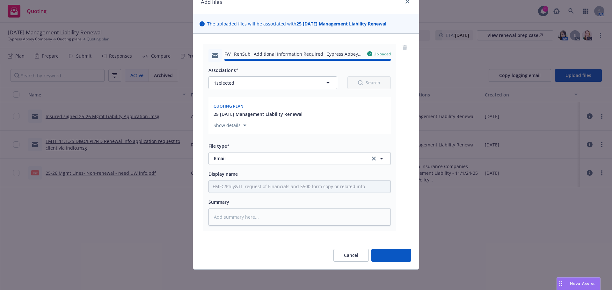
type textarea "x"
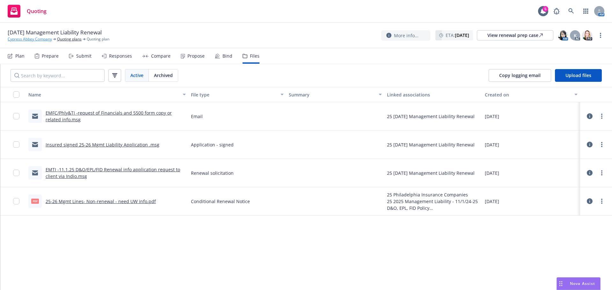
click at [30, 40] on link "Cypress Abbey Company" at bounding box center [30, 39] width 44 height 6
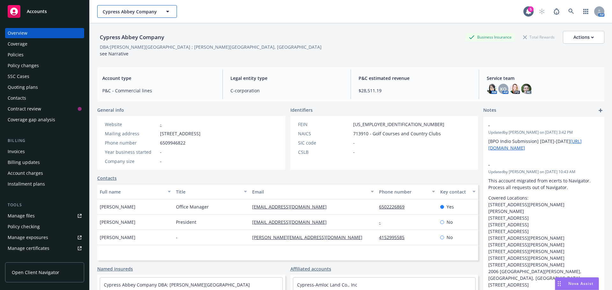
click at [104, 15] on button "Cypress Abbey Company" at bounding box center [137, 11] width 80 height 13
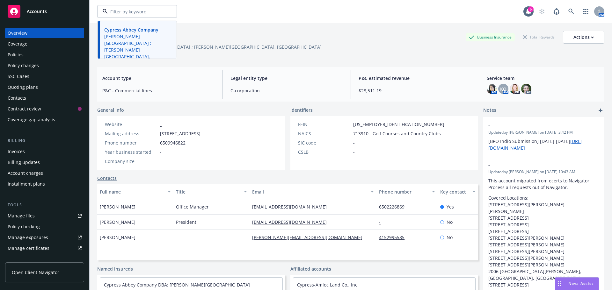
paste input "Roblar Quarry"
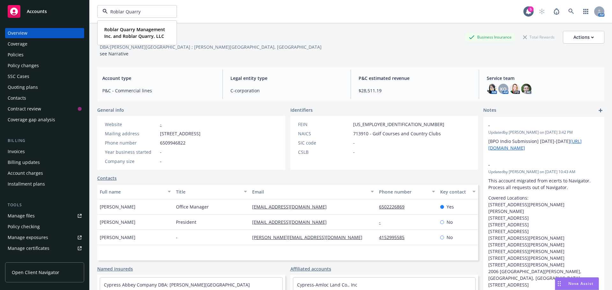
type input "Roblar Quarry"
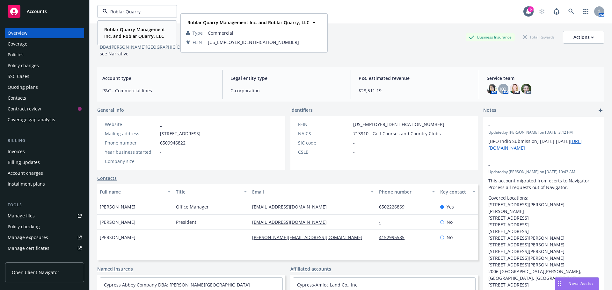
click at [113, 37] on strong "Roblar Quarry Management Inc. and Roblar Quarry, LLC" at bounding box center [134, 32] width 61 height 13
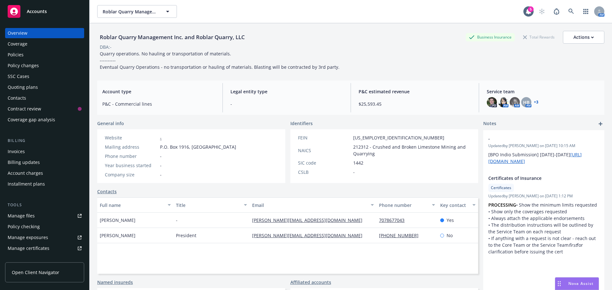
click at [20, 86] on div "Quoting plans" at bounding box center [23, 87] width 30 height 10
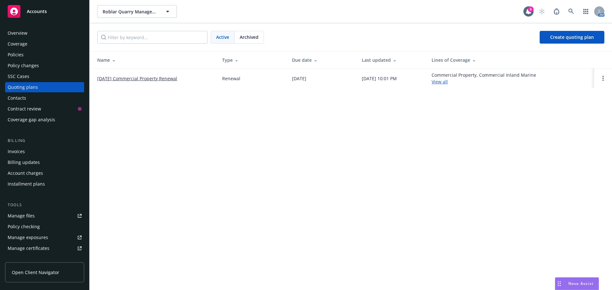
click at [155, 79] on link "[DATE] Commercial Property Renewal" at bounding box center [137, 78] width 80 height 7
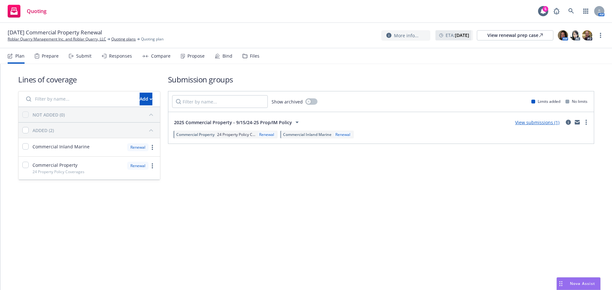
click at [250, 58] on div "Files" at bounding box center [255, 56] width 10 height 5
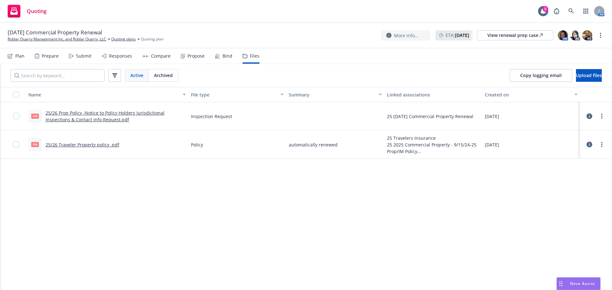
click at [120, 57] on div "Responses" at bounding box center [120, 56] width 23 height 5
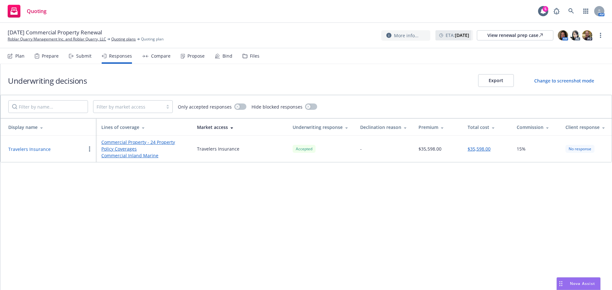
click at [160, 56] on div "Compare" at bounding box center [160, 56] width 19 height 5
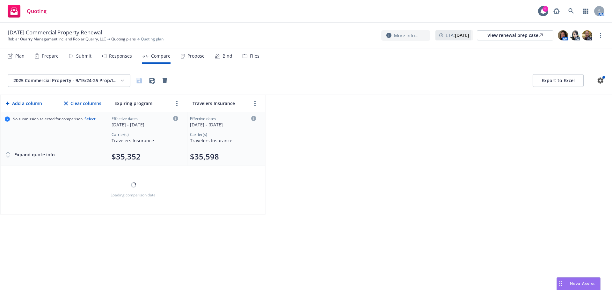
click at [196, 60] on div "Propose" at bounding box center [193, 55] width 24 height 15
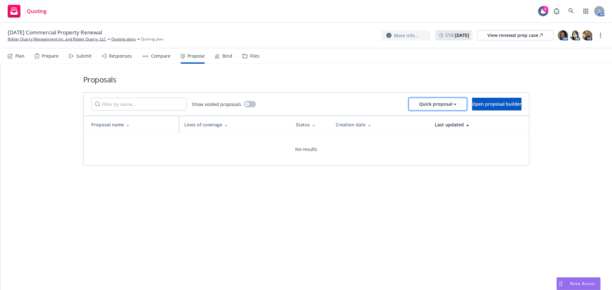
click at [437, 105] on button "Quick proposal" at bounding box center [437, 104] width 58 height 13
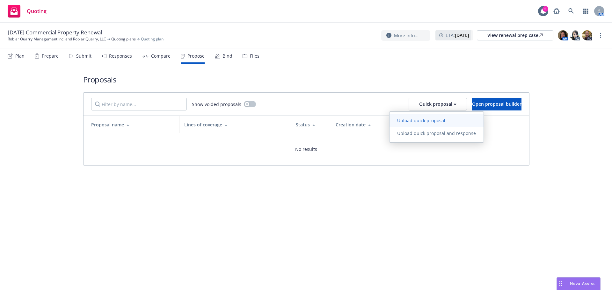
click at [425, 121] on span "Upload quick proposal" at bounding box center [420, 121] width 63 height 6
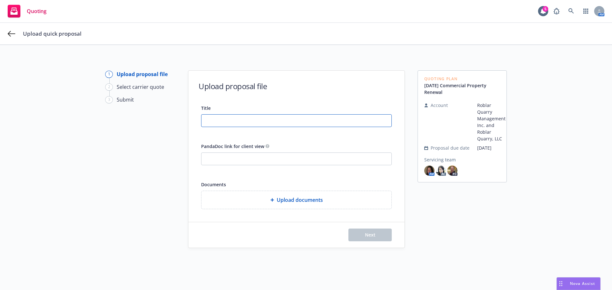
click at [232, 118] on input "Title" at bounding box center [296, 121] width 190 height 12
click at [220, 158] on input "PandaDoc link for client view" at bounding box center [296, 159] width 190 height 12
paste input "[URL][DOMAIN_NAME]"
type input "[URL][DOMAIN_NAME]"
click at [208, 119] on input "Title" at bounding box center [296, 121] width 190 height 12
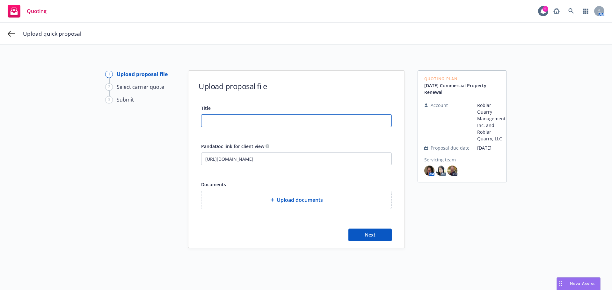
paste input "[DATE], Property/Inland Marine"
type input "[DATE], Property/Inland Marine Proposal"
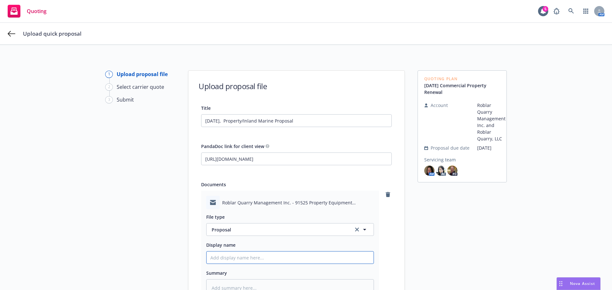
click at [221, 261] on input "Display name" at bounding box center [289, 258] width 167 height 12
type textarea "x"
type input "E"
type textarea "x"
type input "EM"
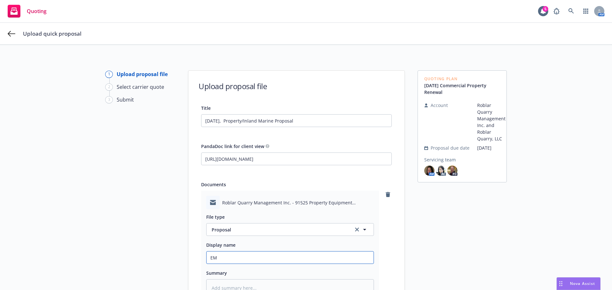
type textarea "x"
type input "EMT"
type textarea "x"
type input "EMTI"
type textarea "x"
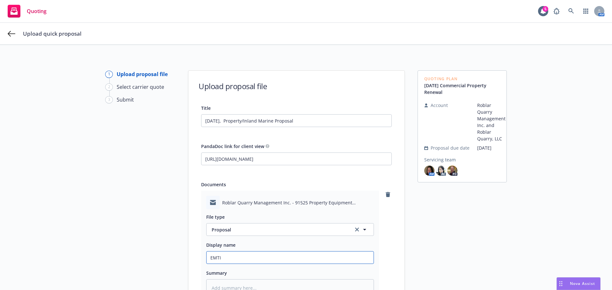
type input "EMTI"
type textarea "x"
type input "EMTI -"
type textarea "x"
type input "EMTI -e"
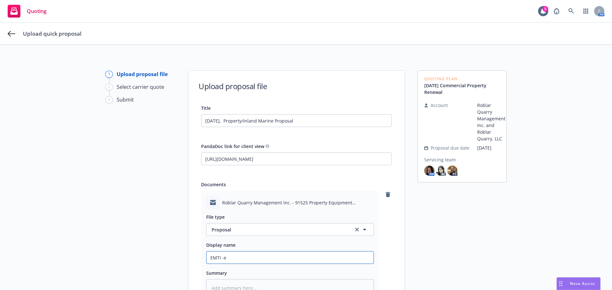
type textarea "x"
type input "EMTI -em"
type textarea "x"
type input "EMTI -ema"
type textarea "x"
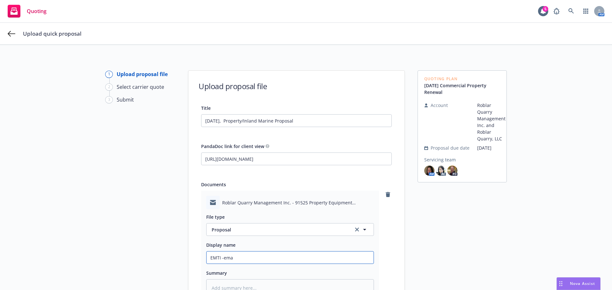
type input "EMTI -emai"
type textarea "x"
type input "EMTI -email"
type textarea "x"
type input "EMTI -emaile"
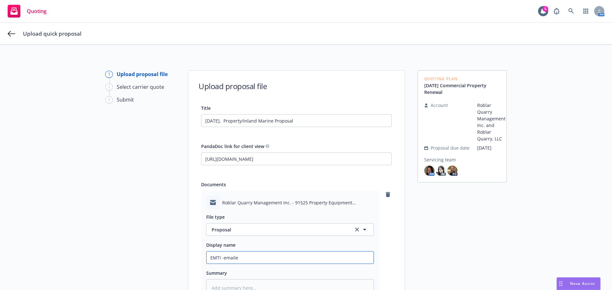
type textarea "x"
type input "EMTI -emailed"
type textarea "x"
type input "EMTI -emailed"
paste input "[DATE], Property/Inland Marine"
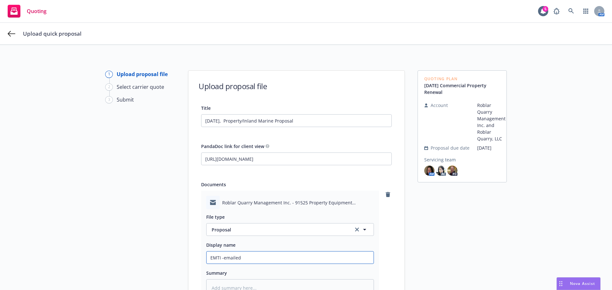
type textarea "x"
type input "EMTI -emailed [DATE], Property/Inland Marine"
type textarea "x"
type input "EMTI -emailed Sept 15, 2025, Property/Inland Marine t"
type textarea "x"
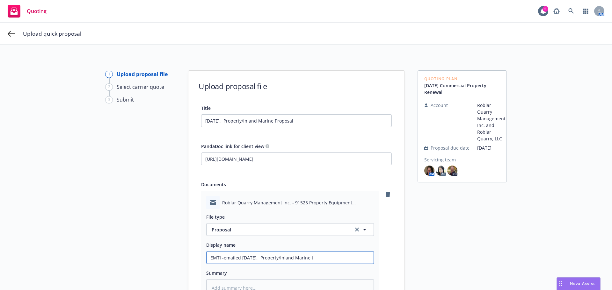
type input "EMTI -emailed Sept 15, 2025, Property/Inland Marine to"
type textarea "x"
type input "EMTI -emailed Sept 15, 2025, Property/Inland Marine toc"
type textarea "x"
type input "EMTI -emailed Sept 15, 2025, Property/Inland Marine toc"
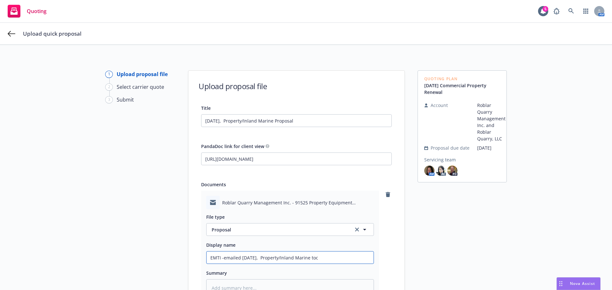
type textarea "x"
type input "EMTI -emailed Sept 15, 2025, Property/Inland Marine toc l"
type textarea "x"
type input "EMTI -emailed Sept 15, 2025, Property/Inland Marine toc"
type textarea "x"
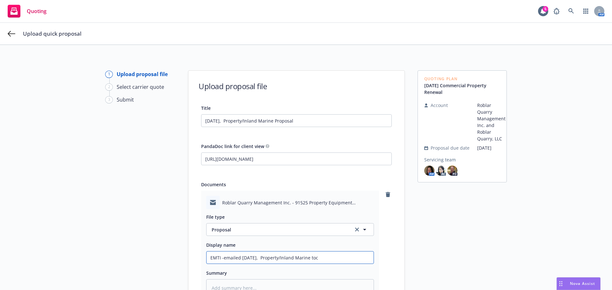
type input "EMTI -emailed Sept 15, 2025, Property/Inland Marine toc"
type textarea "x"
type input "EMTI -emailed Sept 15, 2025, Property/Inland Marine toc"
type textarea "x"
type input "EMTI -emailed Sept 15, 2025, Property/Inland Marine toc"
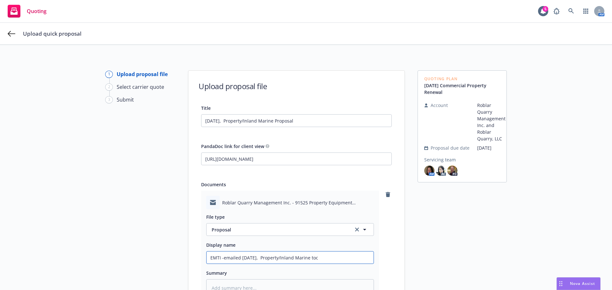
type textarea "x"
type input "EMTI -emailed Sept 15, 2025, Property/Inland Marine to"
type textarea "x"
type input "EMTI -emailed Sept 15, 2025, Property/Inland Marine to"
type textarea "x"
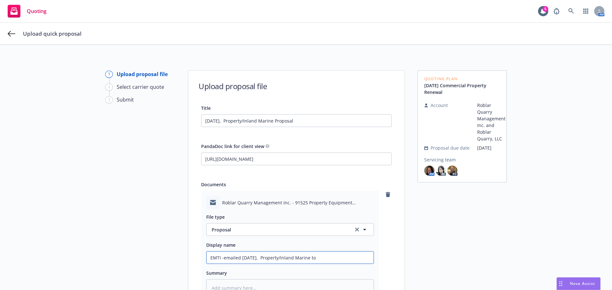
type input "EMTI -emailed Sept 15, 2025, Property/Inland Marine to c"
type textarea "x"
type input "EMTI -emailed Sept 15, 2025, Property/Inland Marine to cl"
type textarea "x"
type input "EMTI -emailed Sept 15, 2025, Property/Inland Marine to cli"
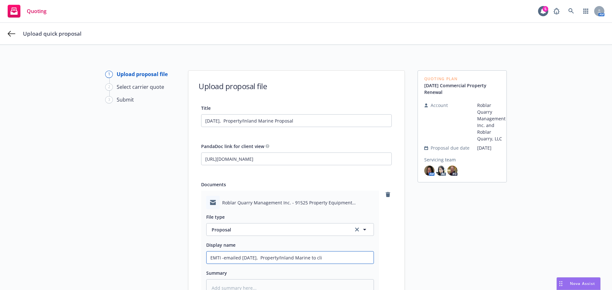
type textarea "x"
type input "EMTI -emailed Sept 15, 2025, Property/Inland Marine to clie"
type textarea "x"
type input "EMTI -emailed Sept 15, 2025, Property/Inland Marine to clien"
type textarea "x"
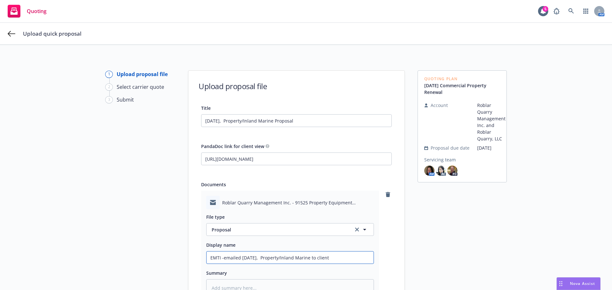
type input "EMTI -emailed Sept 15, 2025, Property/Inland Marine to client"
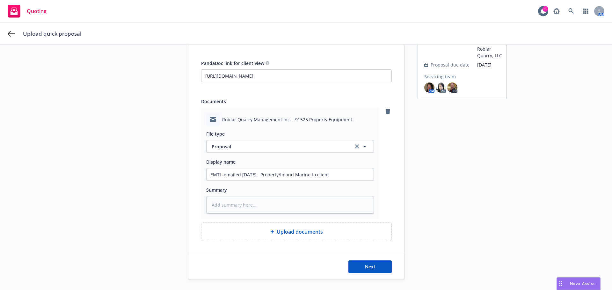
scroll to position [96, 0]
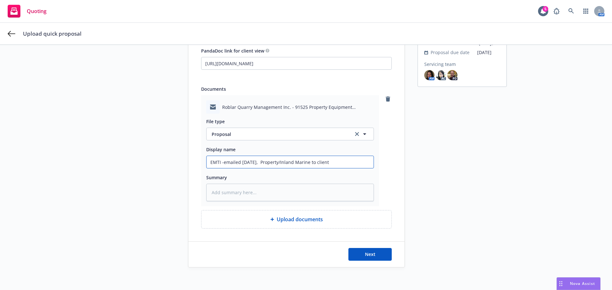
type textarea "x"
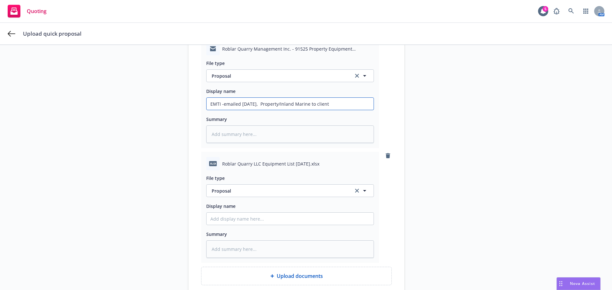
scroll to position [191, 0]
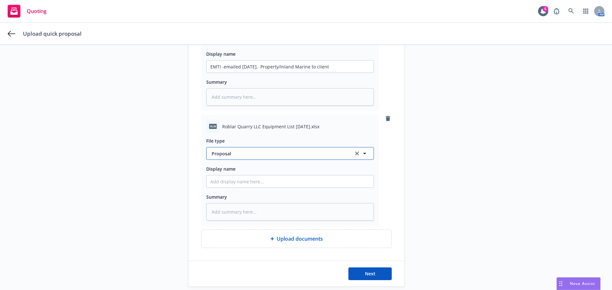
click at [229, 157] on button "Proposal" at bounding box center [290, 153] width 168 height 13
click at [384, 118] on link "remove" at bounding box center [388, 119] width 8 height 8
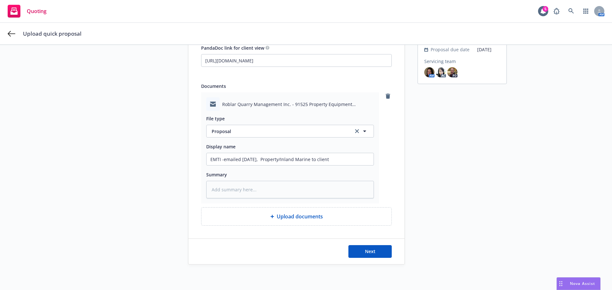
scroll to position [98, 0]
click at [355, 253] on button "Next" at bounding box center [369, 251] width 43 height 13
type textarea "x"
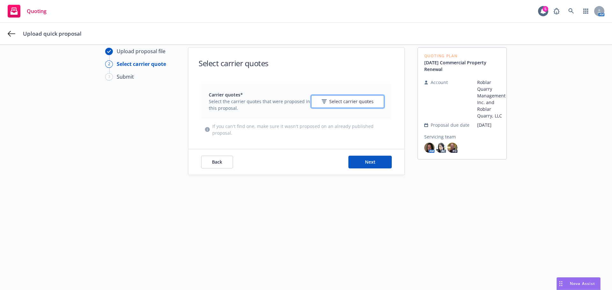
click at [335, 103] on span "Select carrier quotes" at bounding box center [351, 101] width 44 height 7
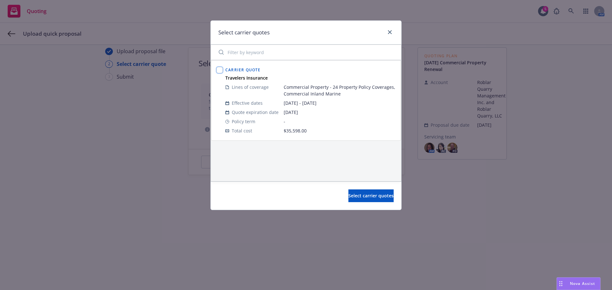
click at [219, 70] on input "checkbox" at bounding box center [219, 70] width 6 height 6
checkbox input "true"
click at [365, 195] on span "Select carrier quotes" at bounding box center [370, 196] width 45 height 6
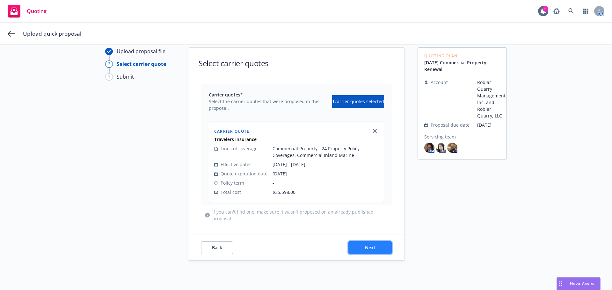
click at [371, 250] on span "Next" at bounding box center [370, 248] width 11 height 6
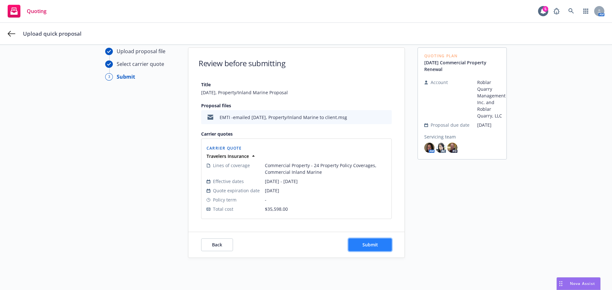
click at [359, 244] on button "Submit" at bounding box center [369, 245] width 43 height 13
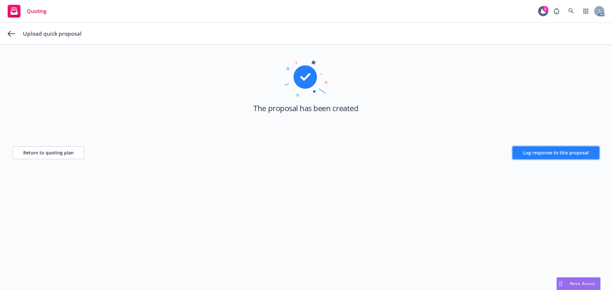
click at [530, 153] on span "Log response to this proposal" at bounding box center [556, 153] width 66 height 6
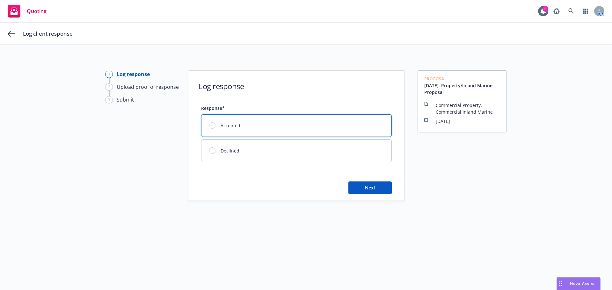
click at [210, 126] on div at bounding box center [212, 125] width 6 height 6
click at [361, 185] on button "Next" at bounding box center [369, 188] width 43 height 13
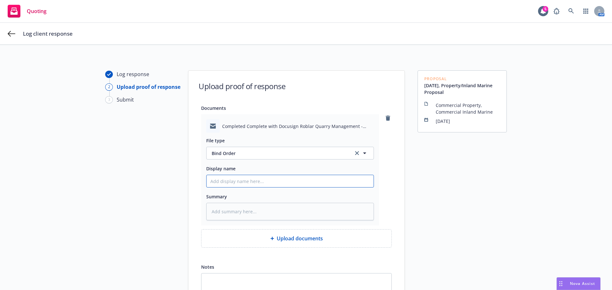
click at [229, 183] on input "Display name" at bounding box center [289, 181] width 167 height 12
type textarea "x"
type input "E"
type textarea "x"
type input "EM"
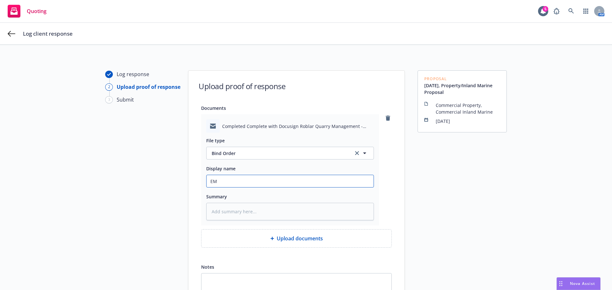
type textarea "x"
type input "EMF"
type textarea "x"
type input "EMFC"
type textarea "x"
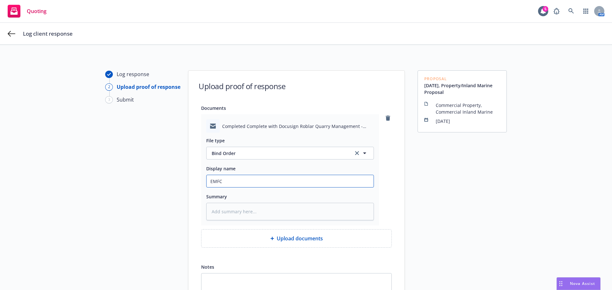
type input "EMFC"
type textarea "x"
type input "EMFC -"
type textarea "x"
type input "EMFC"
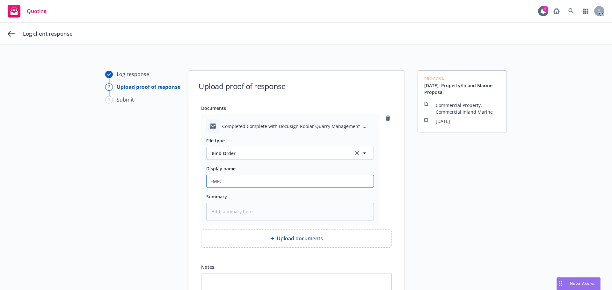
type textarea "x"
type input "EMFC"
type textarea "x"
type input "EMFC-"
type textarea "x"
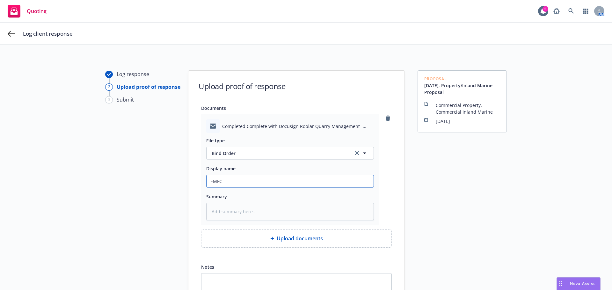
type input "EMFC-r"
type textarea "x"
type input "EMFC-re"
type textarea "x"
type input "EMFC-rec"
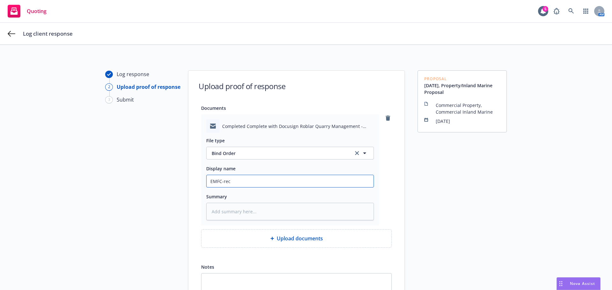
type textarea "x"
type input "EMFC-rece"
type textarea "x"
type input "EMFC-recei"
type textarea "x"
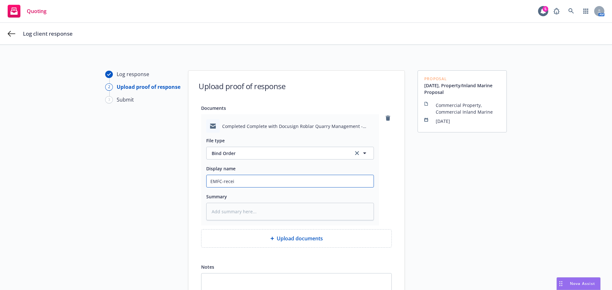
type input "EMFC-receiv"
type textarea "x"
type input "EMFC-receive"
type textarea "x"
type input "EMFC-received"
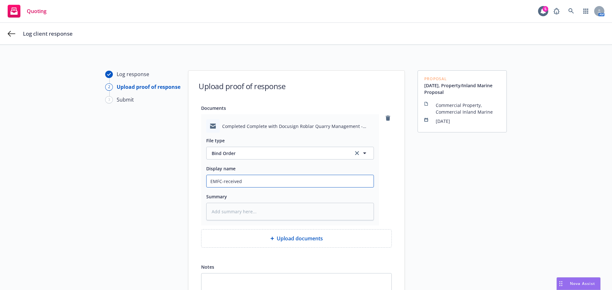
type textarea "x"
type input "EMFC-received"
type textarea "x"
type input "EMFC-received c"
type textarea "x"
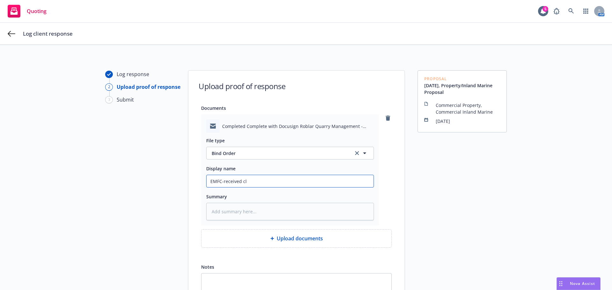
type input "EMFC-received cli"
type textarea "x"
type input "EMFC-received clie"
type textarea "x"
type input "EMFC-received clien"
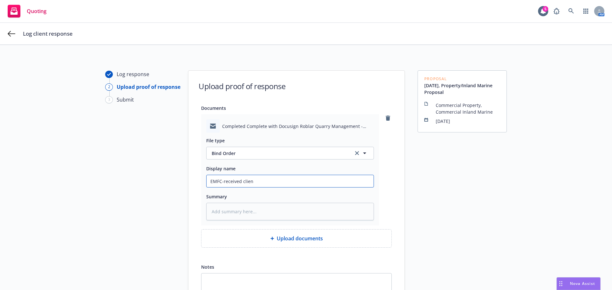
type textarea "x"
type input "EMFC-received client"
type textarea "x"
type input "EMFC-received client"
type textarea "x"
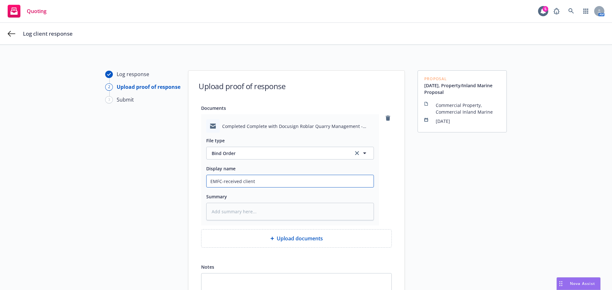
type input "EMFC-received client s"
type textarea "x"
type input "EMFC-received client si"
type textarea "x"
type input "EMFC-received client sig"
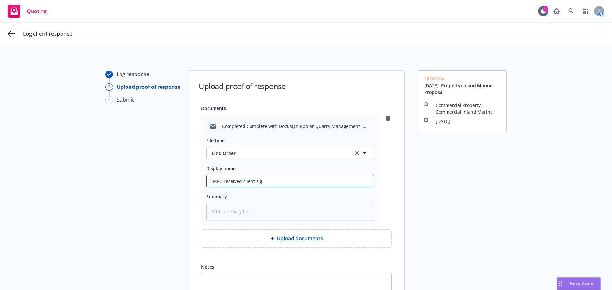
type textarea "x"
type input "EMFC-received client sign"
type textarea "x"
type input "EMFC-received client signe"
type textarea "x"
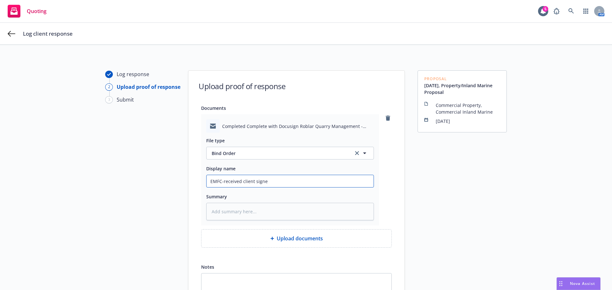
type input "EMFC-received client signed"
type textarea "x"
type input "EMFC-received client signed"
type textarea "x"
type input "EMFC-received client signed p"
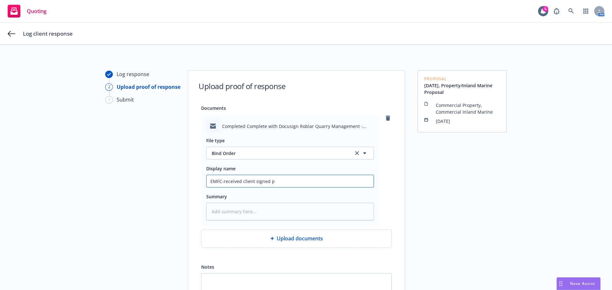
type textarea "x"
type input "EMFC-received client signed"
paste input "Sept 15, 2025, Property/Inland Marine"
type textarea "x"
type input "EMFC-received client signed Sept 15, 2025, Property/Inland Marine"
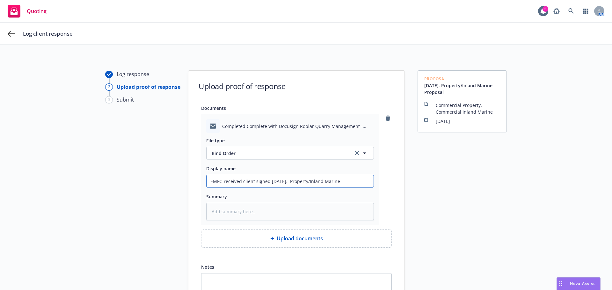
type textarea "x"
type input "EMFC-received client signed Sept 15, 2025, Property/Inland Marine"
type textarea "x"
type input "EMFC-received client signed Sept 15, 2025, Property/Inland Marine p"
type textarea "x"
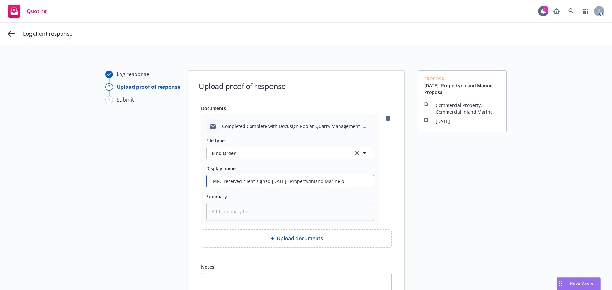
type input "EMFC-received client signed Sept 15, 2025, Property/Inland Marine pr"
type textarea "x"
type input "EMFC-received client signed Sept 15, 2025, Property/Inland Marine pro"
type textarea "x"
type input "EMFC-received client signed Sept 15, 2025, Property/Inland Marine prop"
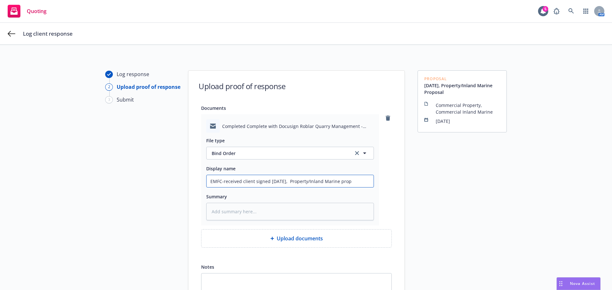
type textarea "x"
type input "EMFC-received client signed Sept 15, 2025, Property/Inland Marine propos"
type textarea "x"
type input "EMFC-received client signed Sept 15, 2025, Property/Inland Marine proposa"
type textarea "x"
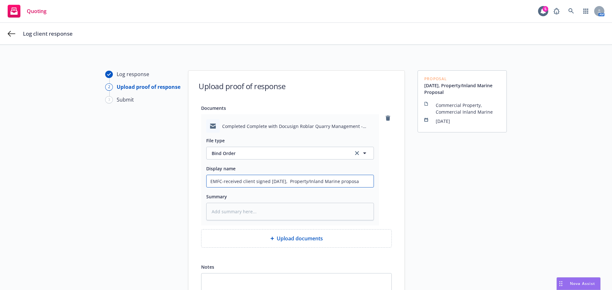
type input "EMFC-received client signed Sept 15, 2025, Property/Inland Marine proposal"
type textarea "x"
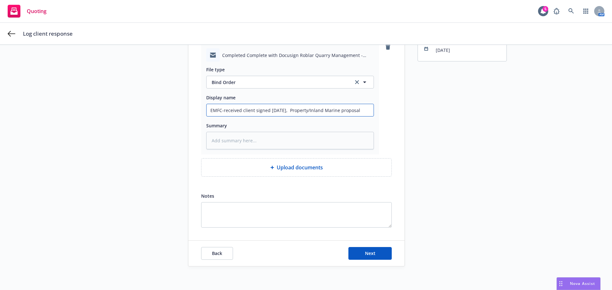
scroll to position [73, 0]
type input "EMFC-received client signed Sept 15, 2025, Property/Inland Marine proposal"
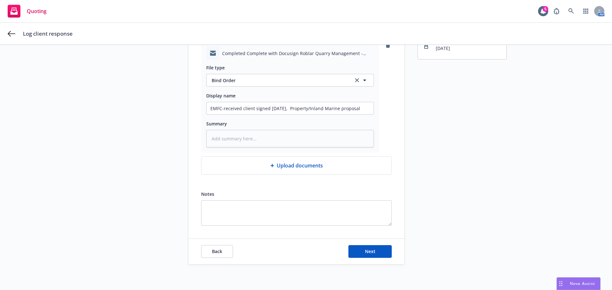
scroll to position [0, 0]
type textarea "x"
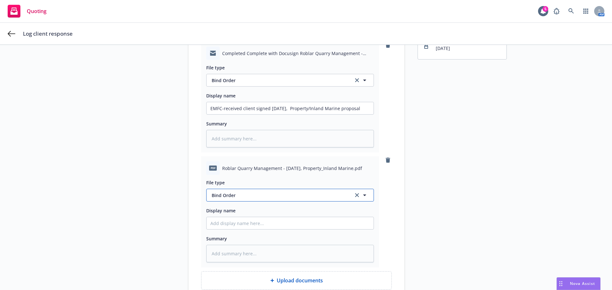
click at [238, 199] on button "Bind Order" at bounding box center [290, 195] width 168 height 13
drag, startPoint x: 415, startPoint y: 182, endPoint x: 398, endPoint y: 171, distance: 20.3
click at [417, 182] on div "Proposal Sept 15, 2025, Property/Inland Marine Proposal Commercial Property, Co…" at bounding box center [461, 188] width 89 height 382
click at [385, 161] on icon "remove" at bounding box center [387, 160] width 4 height 5
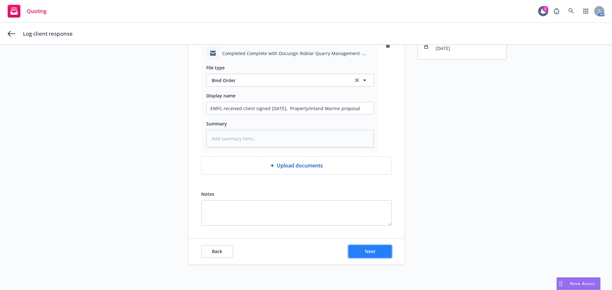
click at [367, 249] on span "Next" at bounding box center [370, 251] width 11 height 6
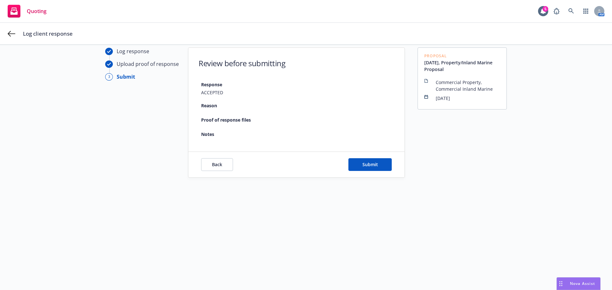
scroll to position [23, 0]
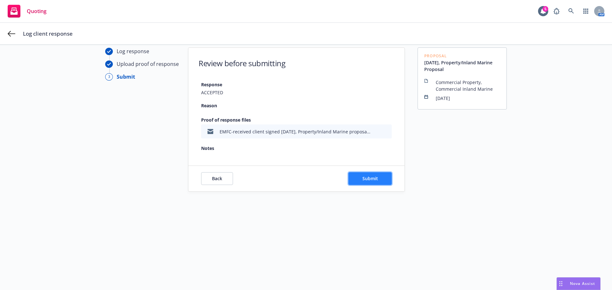
click at [373, 178] on span "Submit" at bounding box center [370, 178] width 16 height 6
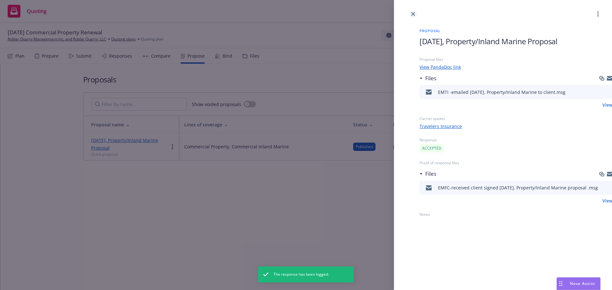
click at [413, 13] on icon "close" at bounding box center [413, 14] width 4 height 4
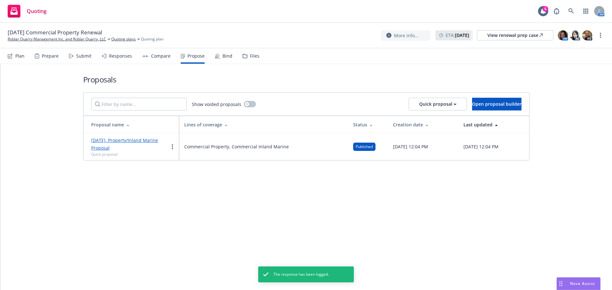
click at [218, 55] on div "Bind" at bounding box center [224, 55] width 18 height 15
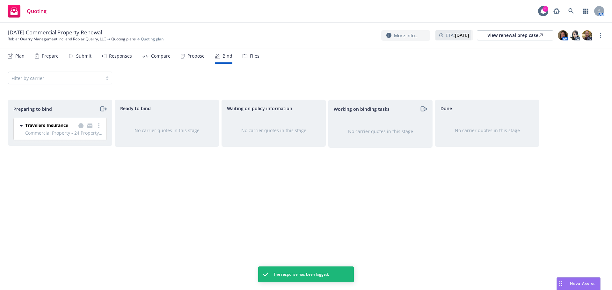
click at [254, 57] on div "Files" at bounding box center [255, 56] width 10 height 5
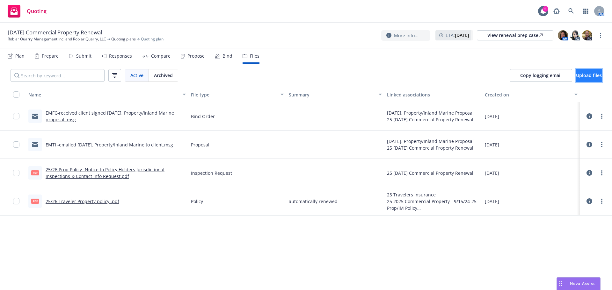
click at [577, 76] on span "Upload files" at bounding box center [589, 75] width 26 height 6
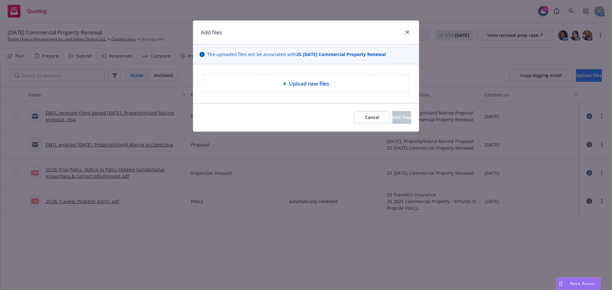
type textarea "x"
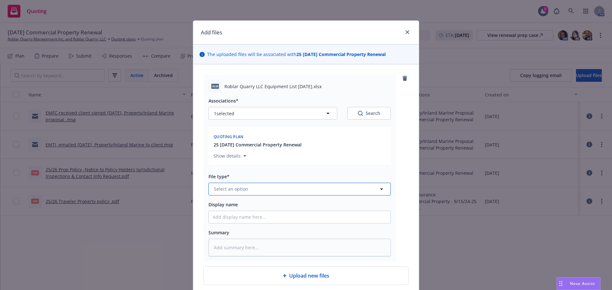
click at [237, 190] on span "Select an option" at bounding box center [231, 189] width 34 height 7
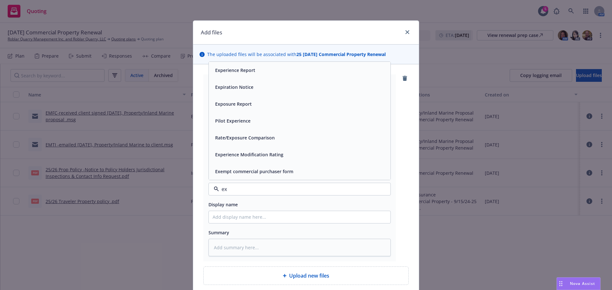
type input "e"
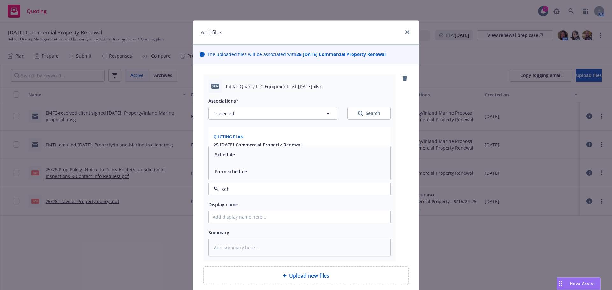
type input "sche"
click at [217, 155] on span "Schedule" at bounding box center [225, 154] width 20 height 7
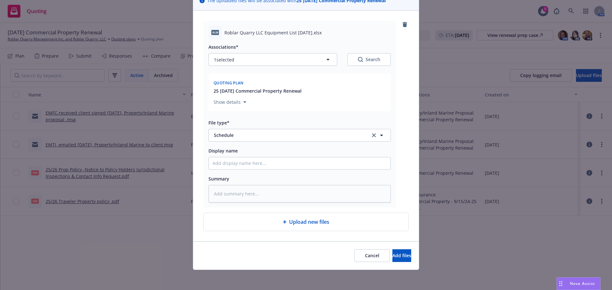
scroll to position [54, 0]
click at [392, 253] on button "Add files" at bounding box center [401, 255] width 19 height 13
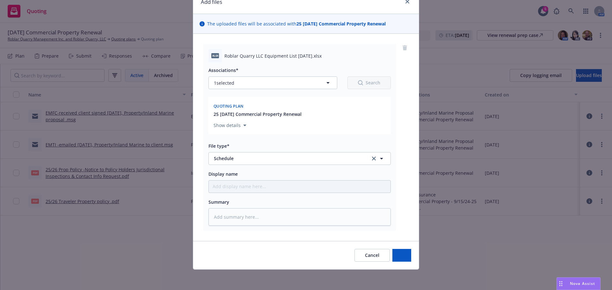
scroll to position [31, 0]
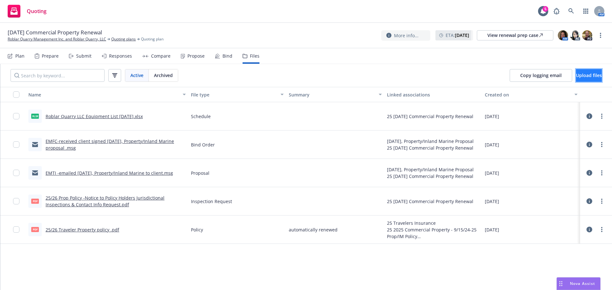
click at [576, 74] on span "Upload files" at bounding box center [589, 75] width 26 height 6
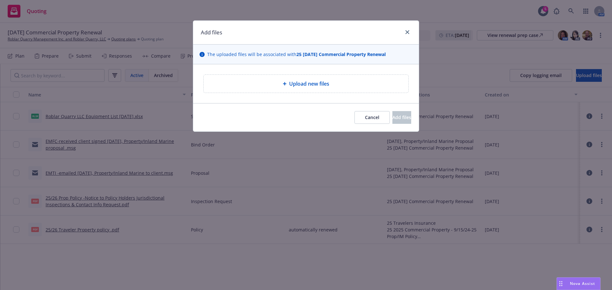
type textarea "x"
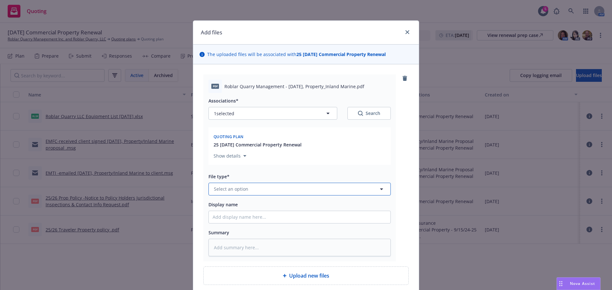
click at [238, 189] on span "Select an option" at bounding box center [231, 189] width 34 height 7
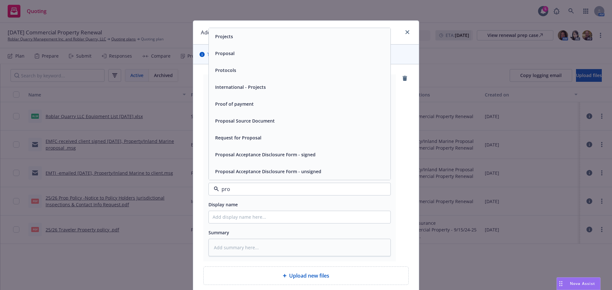
type input "prop"
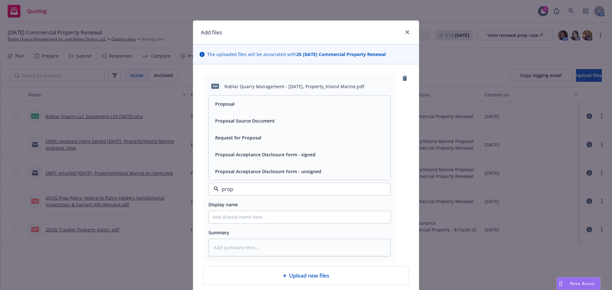
click at [245, 157] on span "Proposal Acceptance Disclosure Form - signed" at bounding box center [265, 154] width 100 height 7
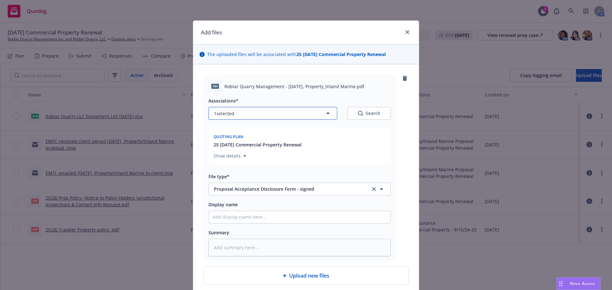
click at [329, 115] on icon "button" at bounding box center [328, 114] width 8 height 8
type textarea "x"
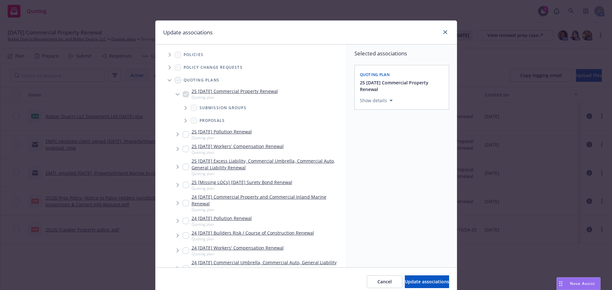
click at [184, 122] on icon "Tree Example" at bounding box center [185, 121] width 3 height 4
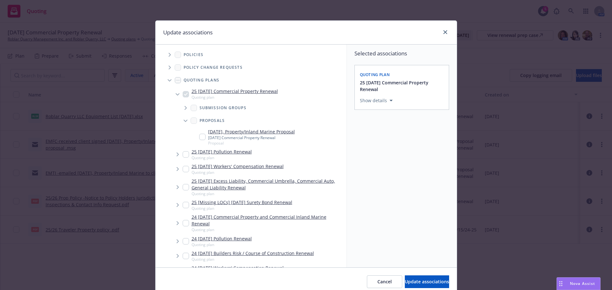
click at [199, 137] on input "Tree Example" at bounding box center [202, 137] width 6 height 6
checkbox input "true"
click at [422, 281] on span "Update associations" at bounding box center [426, 282] width 44 height 6
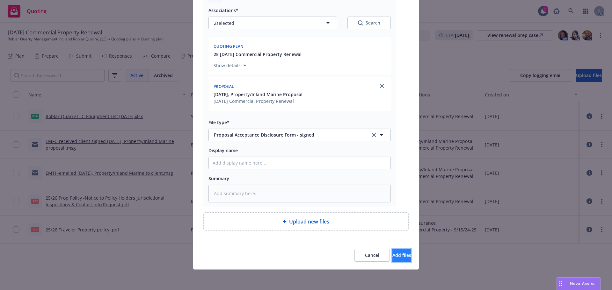
click at [392, 254] on span "Add files" at bounding box center [401, 255] width 19 height 6
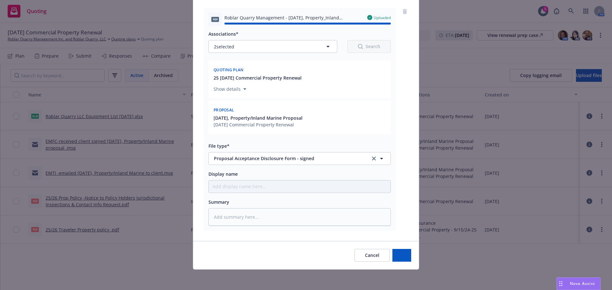
type textarea "x"
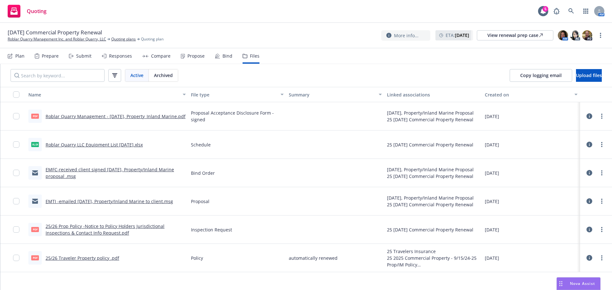
click at [224, 56] on div "Bind" at bounding box center [227, 56] width 10 height 5
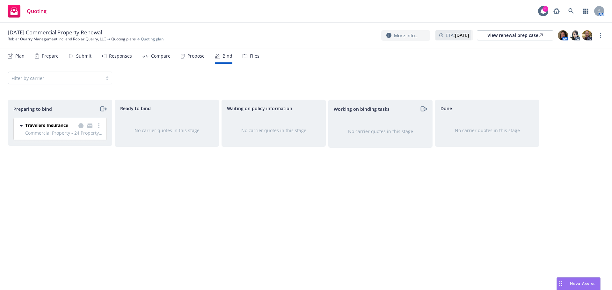
click at [250, 55] on div "Files" at bounding box center [255, 56] width 10 height 5
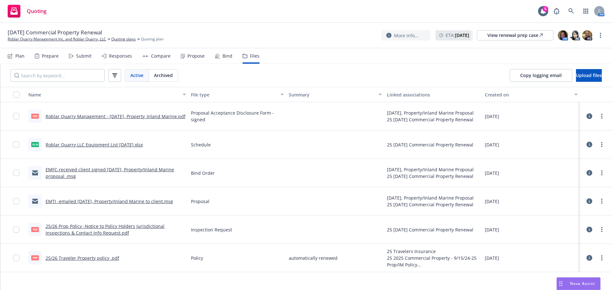
click at [103, 260] on link "25/26 Traveler Property policy .pdf" at bounding box center [83, 258] width 74 height 6
click at [227, 56] on div "Bind" at bounding box center [227, 56] width 10 height 5
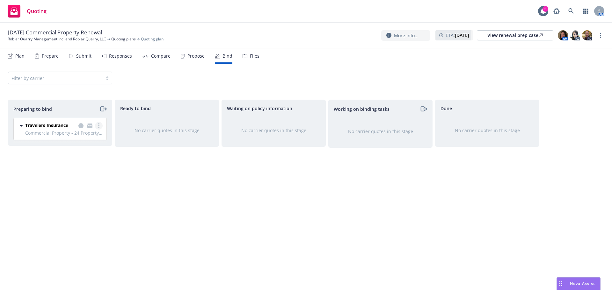
click at [99, 126] on link "more" at bounding box center [99, 126] width 8 height 8
click at [63, 153] on span "Log bind order" at bounding box center [63, 151] width 47 height 6
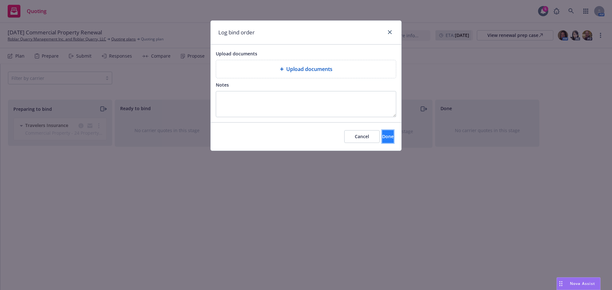
click at [382, 136] on span "Done" at bounding box center [387, 136] width 11 height 6
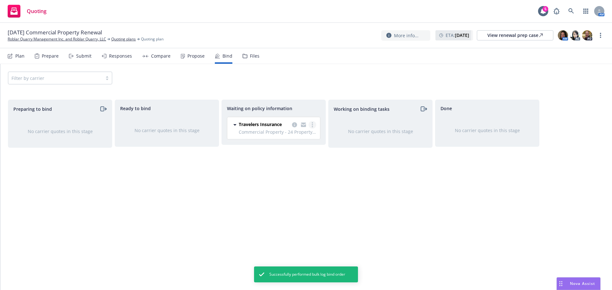
click at [313, 126] on link "more" at bounding box center [312, 125] width 8 height 8
click at [299, 137] on span "Create policies" at bounding box center [281, 138] width 47 height 6
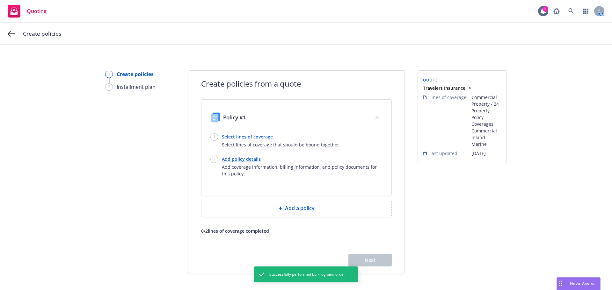
click at [247, 139] on link "Select lines of coverage" at bounding box center [281, 136] width 118 height 7
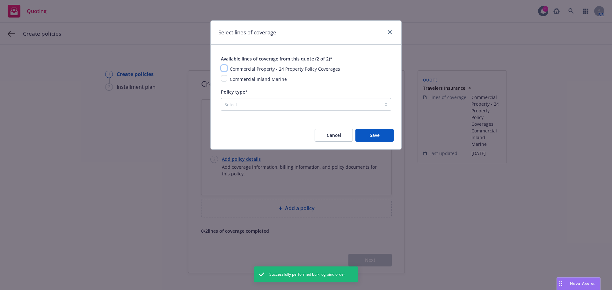
click at [225, 68] on input "checkbox" at bounding box center [224, 68] width 6 height 6
checkbox input "true"
click at [224, 78] on input "checkbox" at bounding box center [224, 78] width 6 height 6
checkbox input "true"
click at [228, 104] on div at bounding box center [301, 105] width 154 height 8
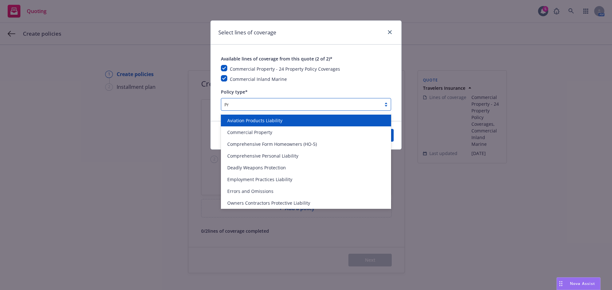
type input "Pro"
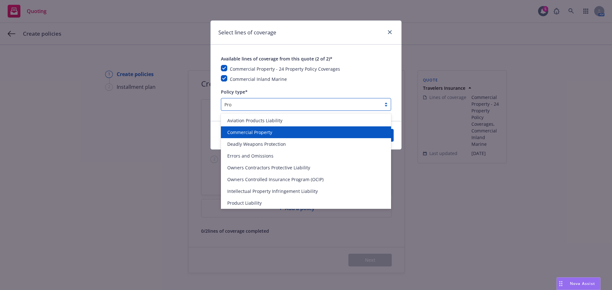
click at [248, 131] on span "Commercial Property" at bounding box center [249, 132] width 45 height 7
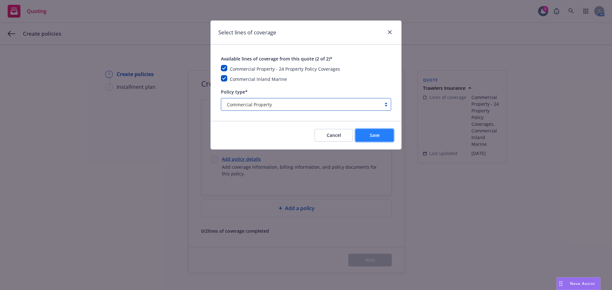
click at [374, 136] on span "Save" at bounding box center [374, 135] width 10 height 6
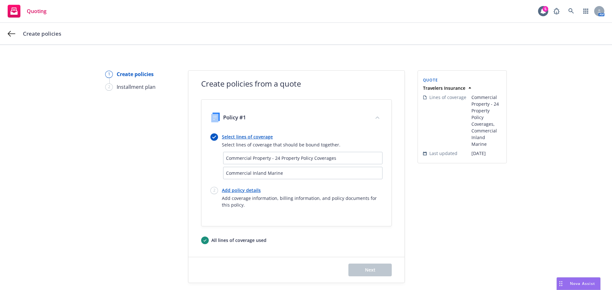
scroll to position [18, 0]
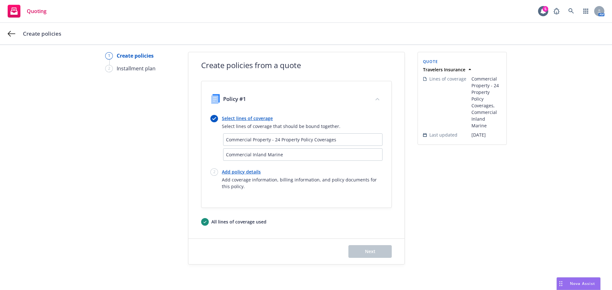
click at [248, 172] on link "Add policy details" at bounding box center [302, 171] width 161 height 7
select select "12"
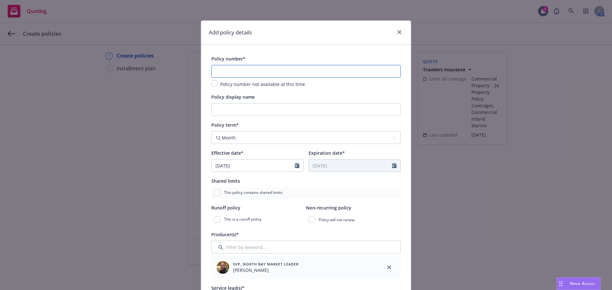
click at [227, 70] on input "text" at bounding box center [305, 71] width 189 height 13
paste input "T-630-8X50632A-TIL-25"
click at [212, 113] on input "Policy display name" at bounding box center [305, 109] width 189 height 13
click at [213, 71] on input "T-630-8X50632A-TIL-25" at bounding box center [305, 71] width 189 height 13
type input "QT-630-8X50632A-TIL-25"
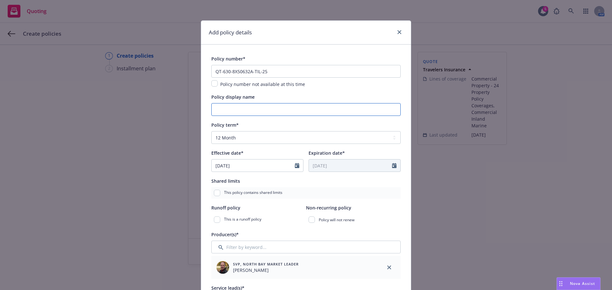
click at [221, 110] on input "Policy display name" at bounding box center [305, 109] width 189 height 13
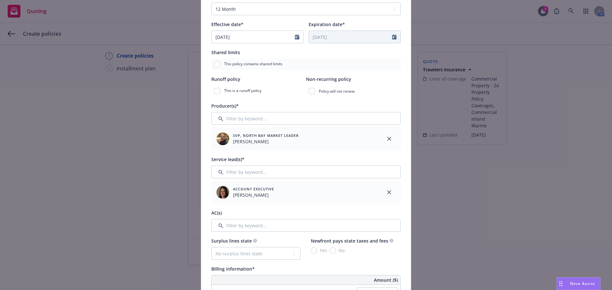
scroll to position [191, 0]
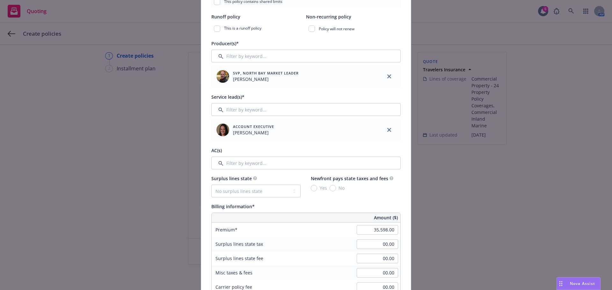
type input "9.15.25-26 Prop/IM Policy"
click at [230, 168] on input "Filter by keyword..." at bounding box center [305, 163] width 189 height 13
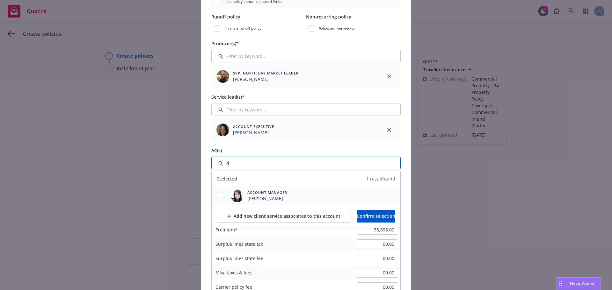
type input "d"
click at [219, 193] on input "checkbox" at bounding box center [220, 195] width 6 height 6
checkbox input "true"
click at [358, 215] on span "Confirm selection" at bounding box center [375, 216] width 39 height 6
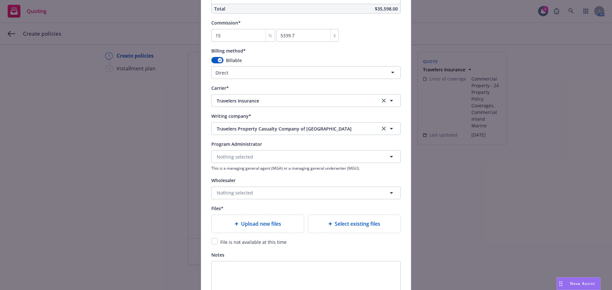
scroll to position [541, 0]
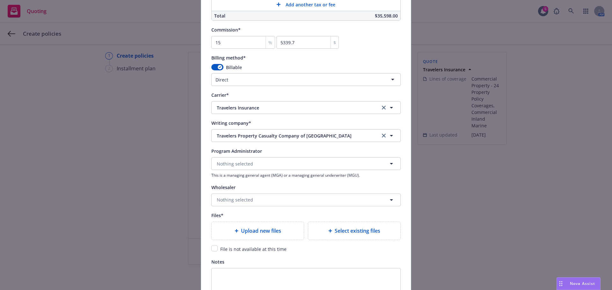
click at [345, 235] on div "Select existing files" at bounding box center [354, 231] width 92 height 18
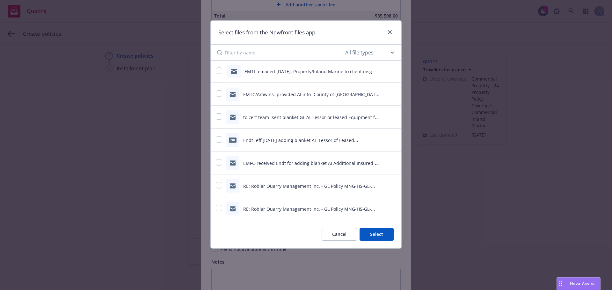
scroll to position [0, 0]
click at [390, 54] on select "All file types Agreements Allocations Annual Service Cycle - Financial snapshot…" at bounding box center [369, 52] width 51 height 13
click at [308, 54] on input at bounding box center [284, 53] width 119 height 16
drag, startPoint x: 243, startPoint y: 53, endPoint x: 210, endPoint y: 53, distance: 33.1
click at [210, 53] on div "Select files from the Newfront files app policy All file types Agreements Alloc…" at bounding box center [305, 134] width 191 height 228
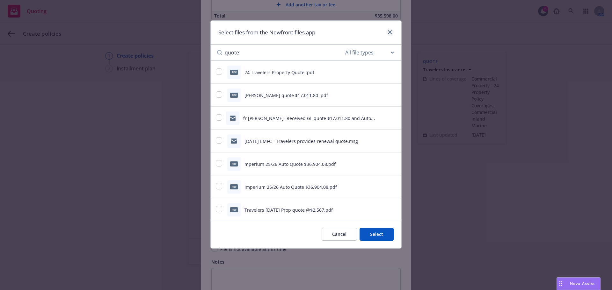
type input "quote"
click at [391, 30] on link "close" at bounding box center [390, 32] width 8 height 8
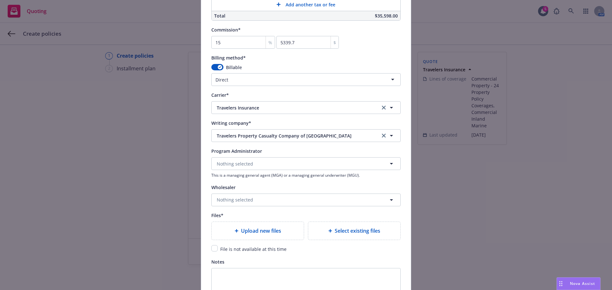
click at [331, 223] on div "Select existing files" at bounding box center [354, 231] width 92 height 18
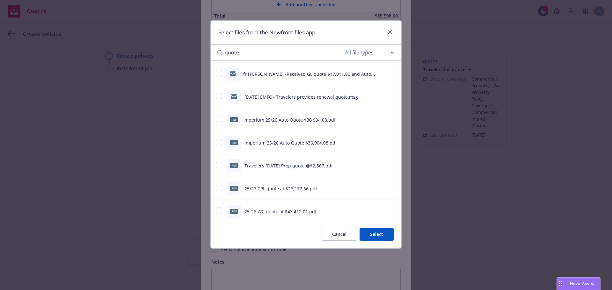
scroll to position [46, 0]
click at [253, 51] on input "quote" at bounding box center [284, 53] width 119 height 16
drag, startPoint x: 253, startPoint y: 51, endPoint x: 230, endPoint y: 51, distance: 23.6
click at [230, 51] on input "quote" at bounding box center [284, 53] width 119 height 16
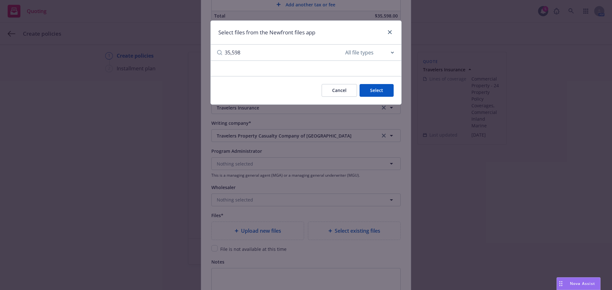
drag, startPoint x: 246, startPoint y: 50, endPoint x: 224, endPoint y: 54, distance: 22.0
click at [224, 54] on div "35,598" at bounding box center [280, 53] width 127 height 16
type input "35,598"
click at [224, 52] on div "35,598" at bounding box center [280, 53] width 127 height 16
drag, startPoint x: 225, startPoint y: 53, endPoint x: 254, endPoint y: 53, distance: 29.6
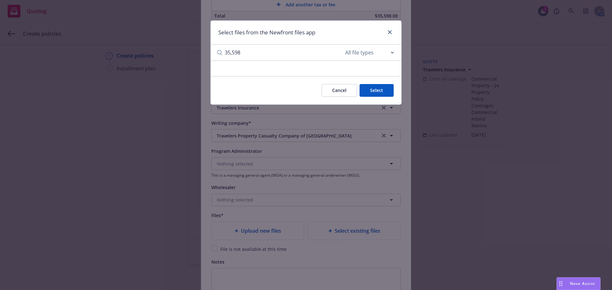
click at [254, 53] on input "35,598" at bounding box center [284, 53] width 119 height 16
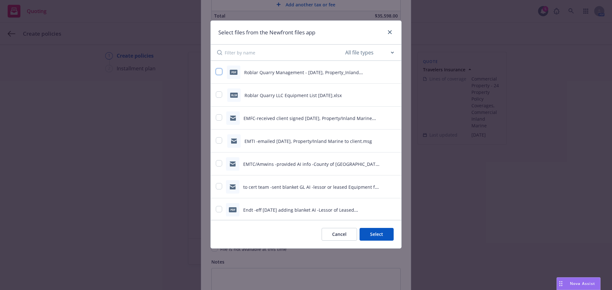
click at [219, 72] on input "checkbox" at bounding box center [219, 71] width 6 height 6
click at [390, 71] on icon "preview file" at bounding box center [393, 72] width 6 height 4
click at [219, 73] on input "checkbox" at bounding box center [219, 71] width 6 height 6
checkbox input "false"
click at [255, 54] on input at bounding box center [284, 53] width 119 height 16
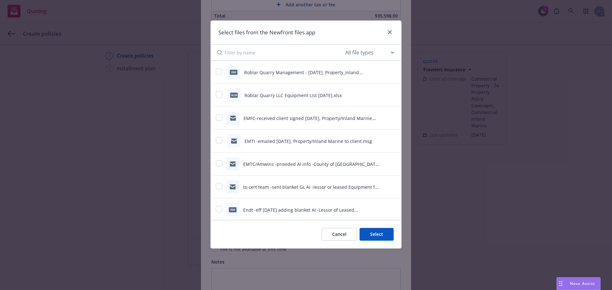
paste input "T-630-8X50632A-TIL-25"
drag, startPoint x: 224, startPoint y: 54, endPoint x: 296, endPoint y: 53, distance: 72.0
click at [296, 53] on div "T-630-8X50632A-TIL-25" at bounding box center [280, 53] width 127 height 16
drag, startPoint x: 294, startPoint y: 53, endPoint x: 173, endPoint y: 62, distance: 121.7
click at [173, 62] on div "Select files from the Newfront files app T-630-8X50632A-TIL-25 All file types A…" at bounding box center [306, 145] width 612 height 290
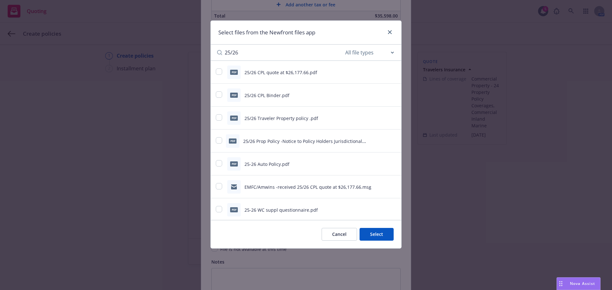
type input "25/26"
click at [220, 118] on input "checkbox" at bounding box center [219, 117] width 6 height 6
checkbox input "true"
click at [369, 235] on button "Select 1 file" at bounding box center [370, 234] width 46 height 13
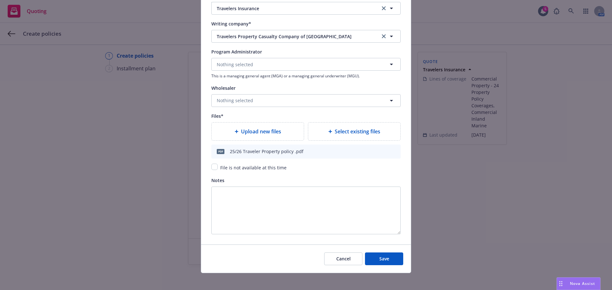
scroll to position [644, 0]
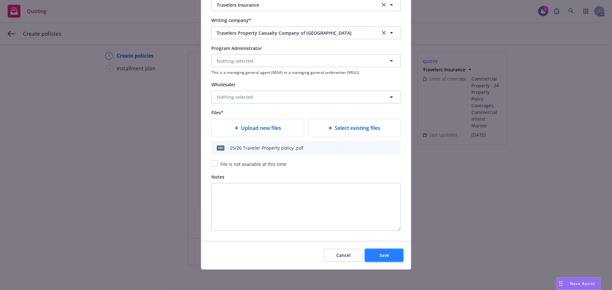
click at [383, 257] on span "Save" at bounding box center [384, 255] width 10 height 6
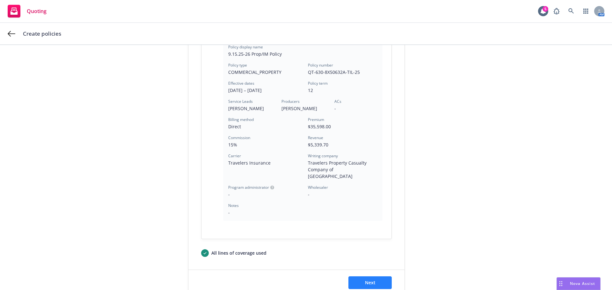
scroll to position [197, 0]
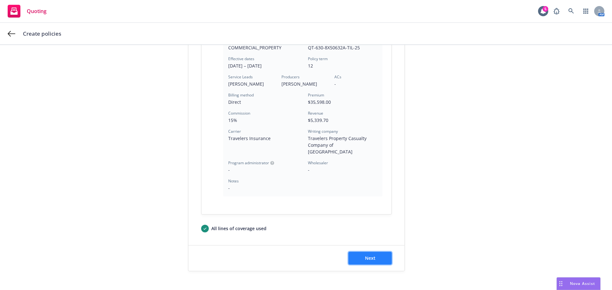
click at [372, 255] on span "Next" at bounding box center [370, 258] width 11 height 6
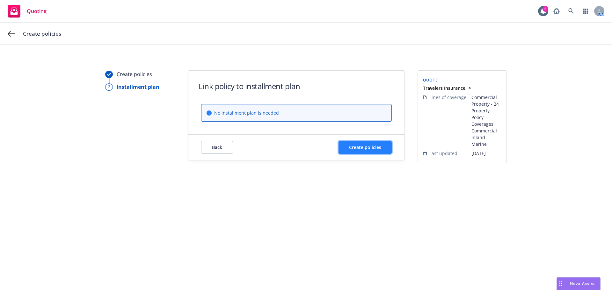
click at [358, 147] on span "Create policies" at bounding box center [365, 147] width 32 height 6
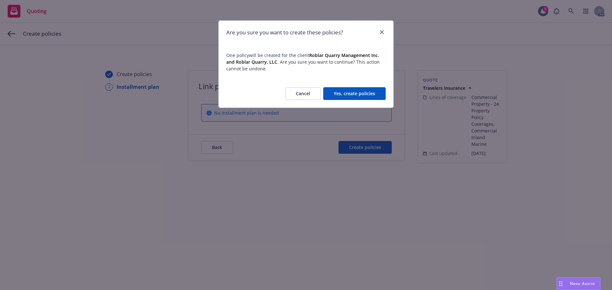
click at [350, 91] on button "Yes, create policies" at bounding box center [354, 93] width 62 height 13
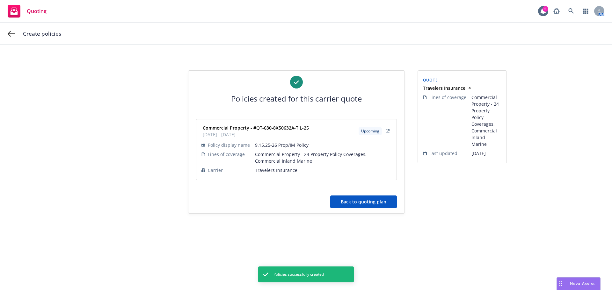
click at [359, 203] on button "Back to quoting plan" at bounding box center [363, 202] width 67 height 13
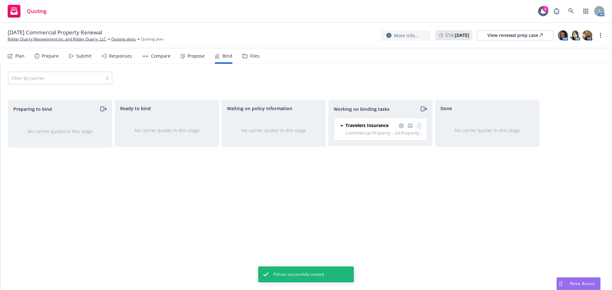
click at [418, 126] on icon "more" at bounding box center [418, 125] width 1 height 5
click at [394, 152] on span "Move to done" at bounding box center [387, 151] width 44 height 6
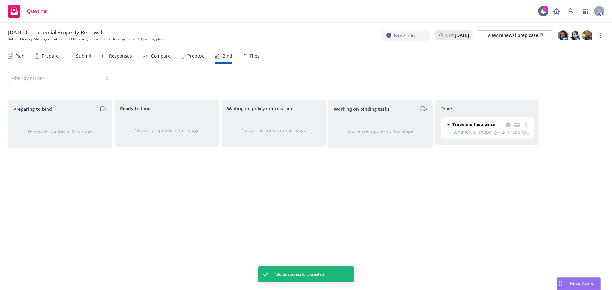
click at [598, 37] on link "more" at bounding box center [600, 36] width 8 height 8
click at [561, 100] on link "Archive quoting plan" at bounding box center [568, 99] width 71 height 13
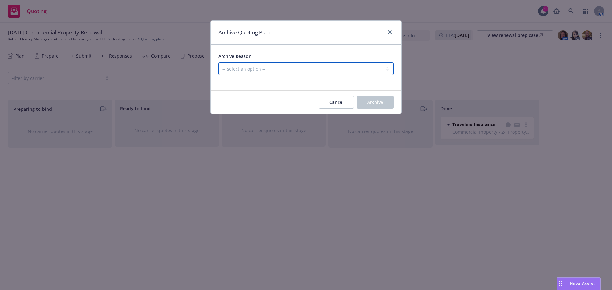
click at [271, 64] on select "-- select an option -- All policies in this renewal plan are auto-renewed Creat…" at bounding box center [305, 68] width 175 height 13
select select "ARCHIVED_RENEWAL_COMPLETED"
click at [218, 62] on select "-- select an option -- All policies in this renewal plan are auto-renewed Creat…" at bounding box center [305, 68] width 175 height 13
click at [382, 104] on span "Archive" at bounding box center [375, 102] width 16 height 6
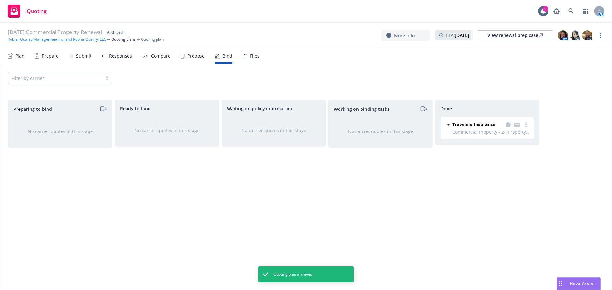
click at [37, 38] on link "Roblar Quarry Management Inc. and Roblar Quarry, LLC" at bounding box center [57, 40] width 98 height 6
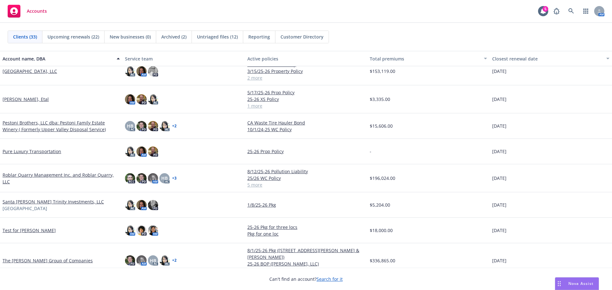
scroll to position [541, 0]
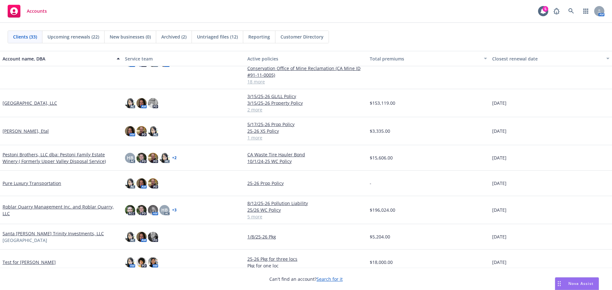
click at [36, 204] on link "Roblar Quarry Management Inc. and Roblar Quarry, LLC" at bounding box center [61, 210] width 117 height 13
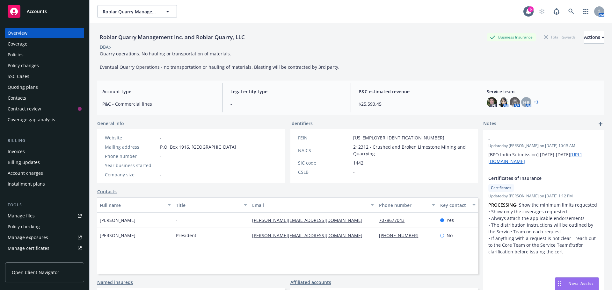
click at [20, 87] on div "Quoting plans" at bounding box center [23, 87] width 30 height 10
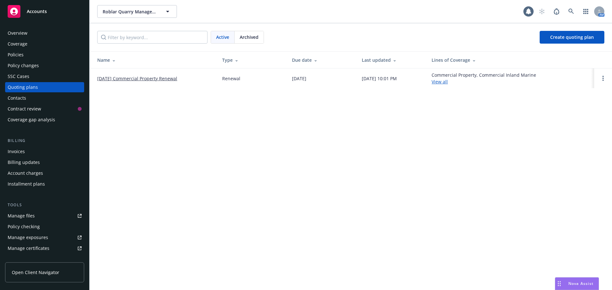
click at [119, 79] on link "[DATE] Commercial Property Renewal" at bounding box center [137, 78] width 80 height 7
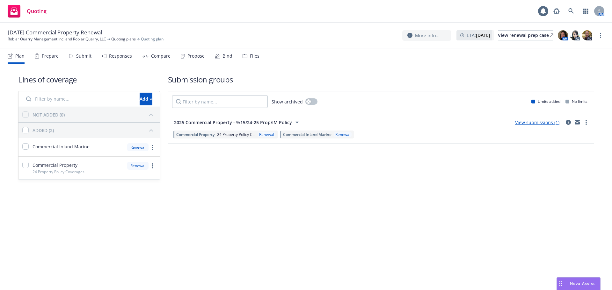
click at [255, 55] on div "Files" at bounding box center [255, 56] width 10 height 5
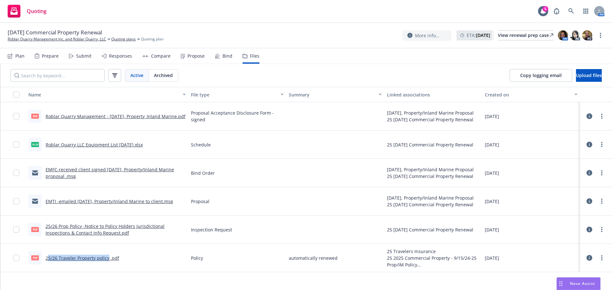
drag, startPoint x: 47, startPoint y: 258, endPoint x: 108, endPoint y: 259, distance: 60.5
click at [108, 259] on link "25/26 Traveler Property policy .pdf" at bounding box center [83, 258] width 74 height 6
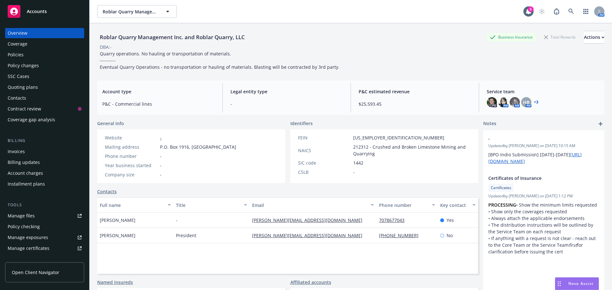
click at [22, 54] on div "Policies" at bounding box center [16, 55] width 16 height 10
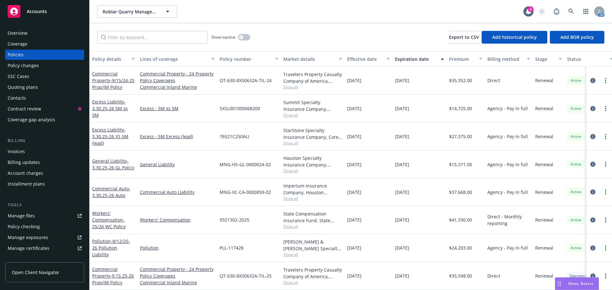
click at [349, 57] on div "Effective date" at bounding box center [365, 59] width 36 height 7
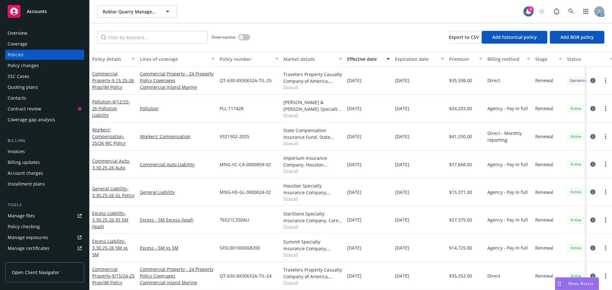
click at [590, 82] on icon "circleInformation" at bounding box center [592, 80] width 5 height 5
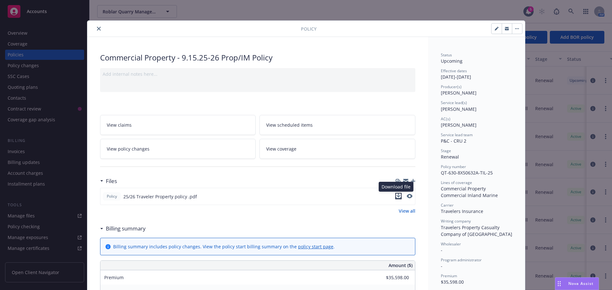
click at [397, 198] on icon "download file" at bounding box center [398, 198] width 5 height 2
click at [97, 27] on icon "close" at bounding box center [99, 29] width 4 height 4
